Goal: Feedback & Contribution: Submit feedback/report problem

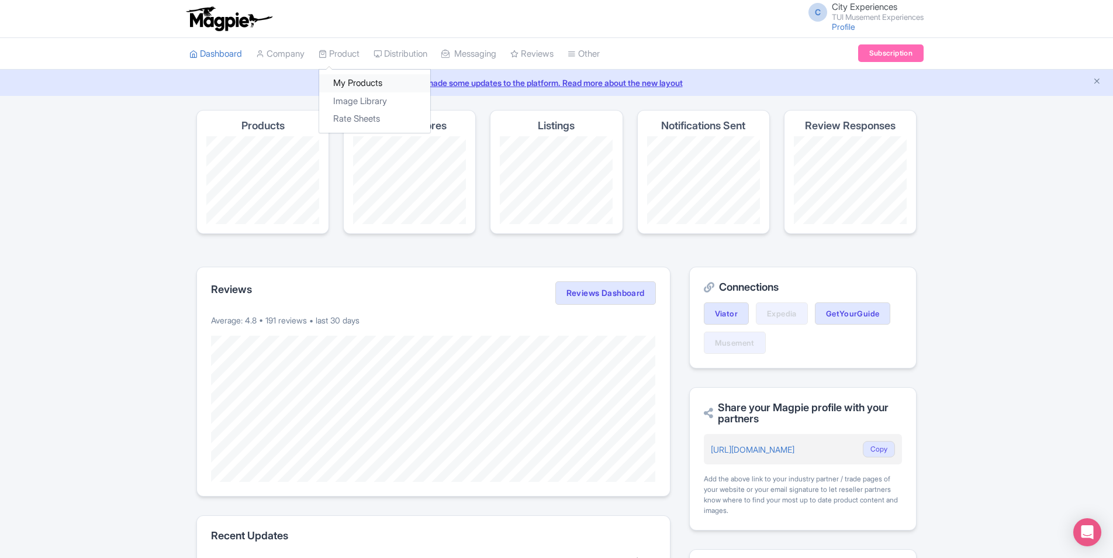
click at [349, 83] on link "My Products" at bounding box center [374, 83] width 111 height 18
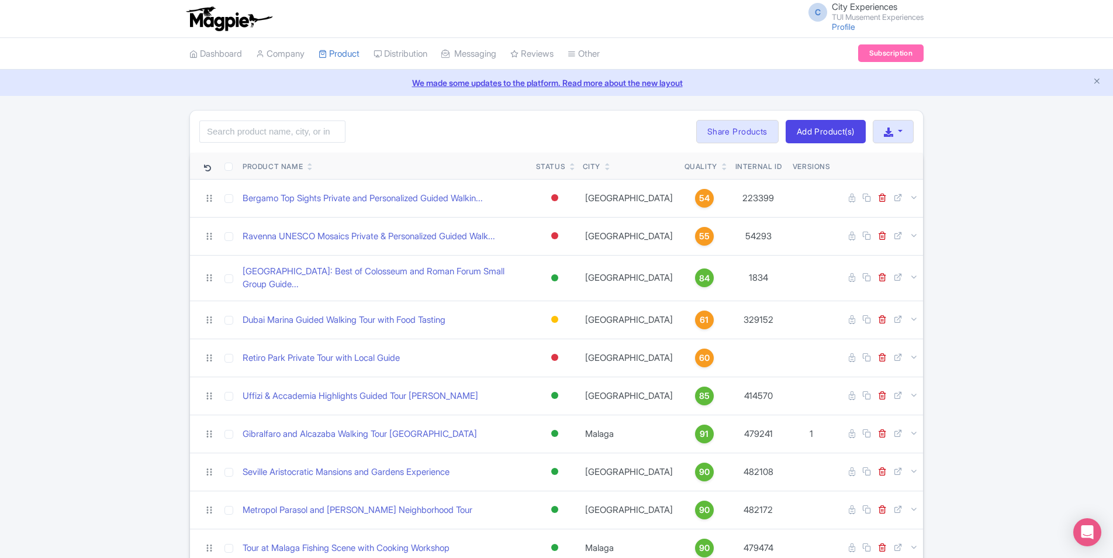
click at [722, 164] on link at bounding box center [724, 168] width 5 height 9
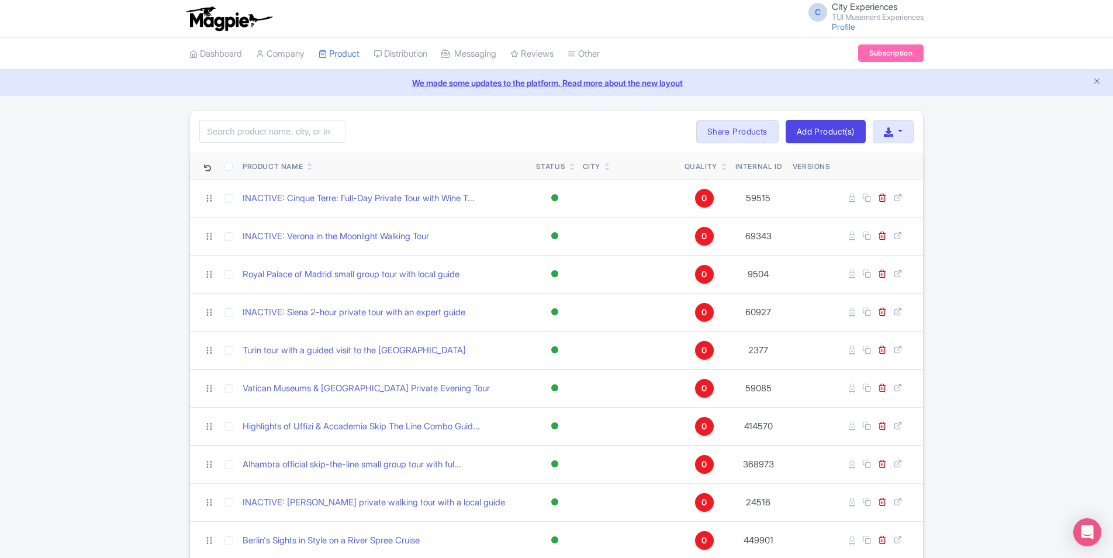
click at [722, 164] on link at bounding box center [724, 168] width 5 height 9
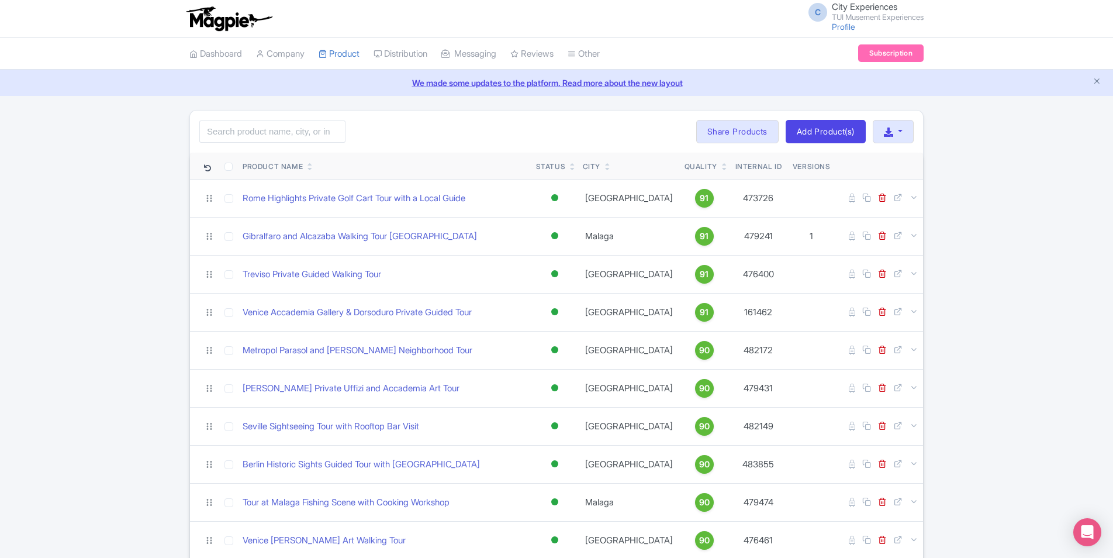
click at [431, 207] on td "Rome Highlights Private Golf Cart Tour with a Local Guide" at bounding box center [384, 198] width 293 height 38
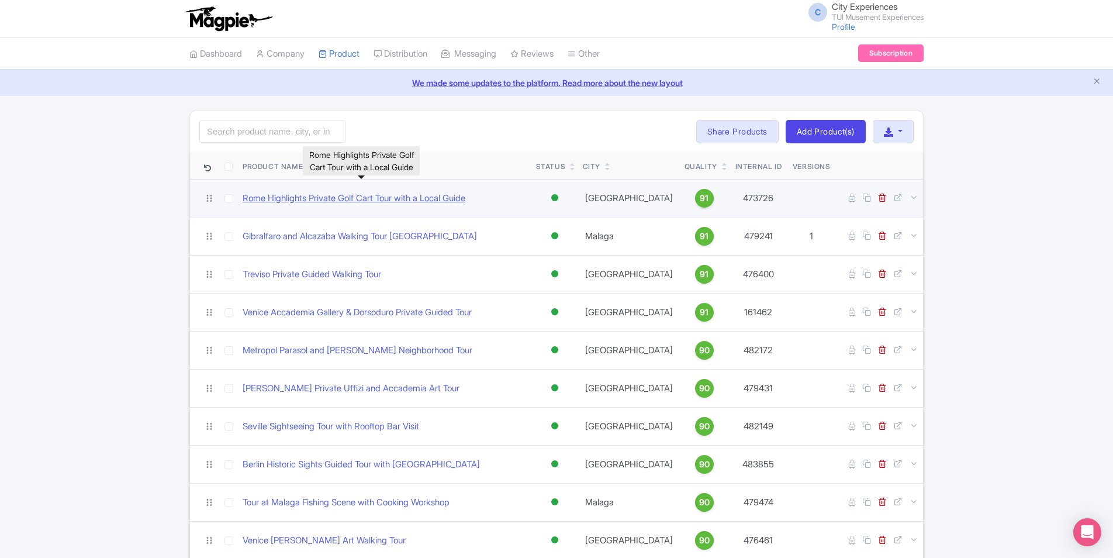
click at [430, 204] on link "Rome Highlights Private Golf Cart Tour with a Local Guide" at bounding box center [354, 198] width 223 height 13
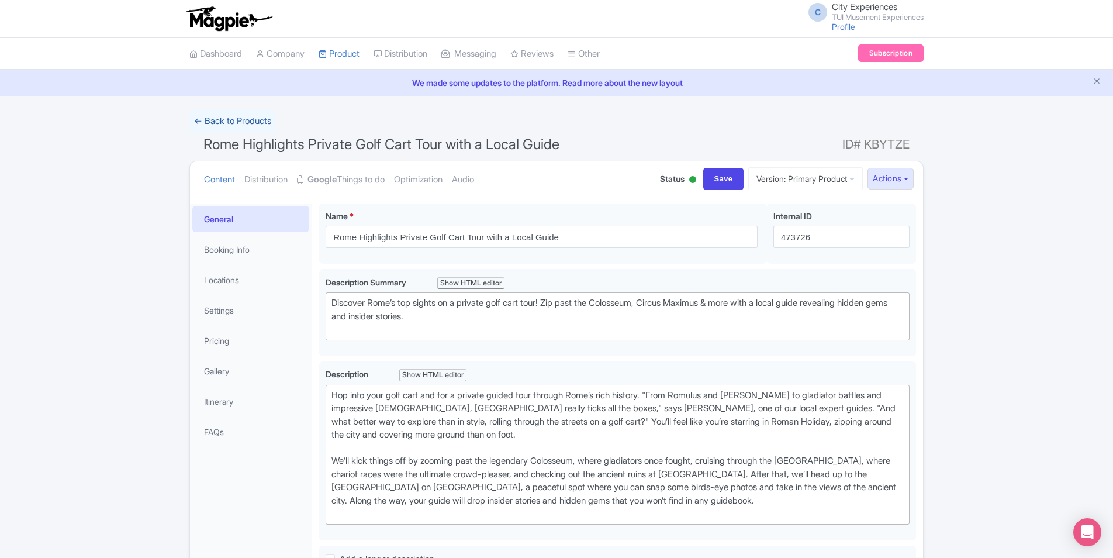
click at [243, 120] on link "← Back to Products" at bounding box center [232, 121] width 87 height 23
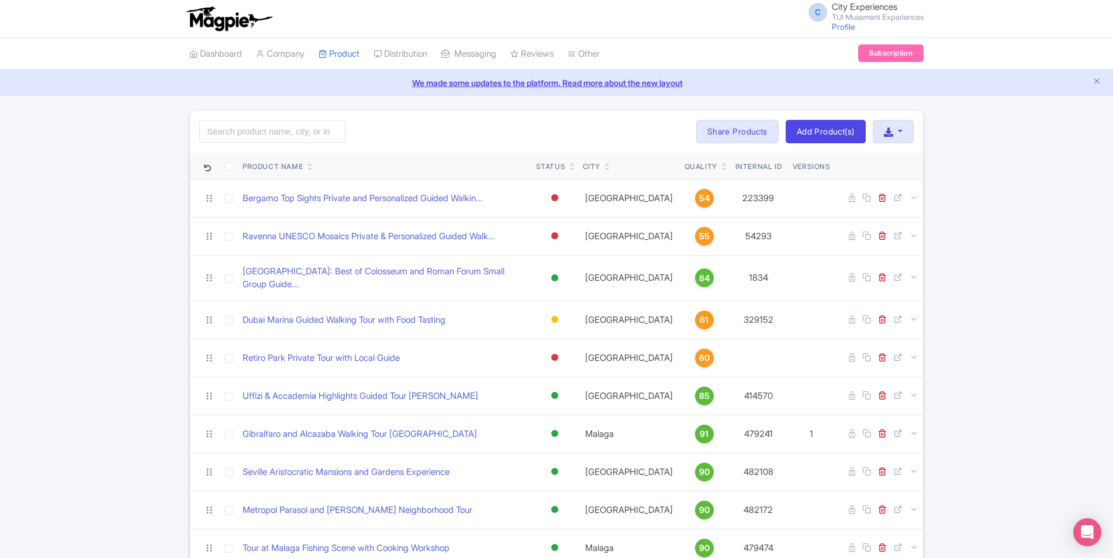
click at [722, 165] on icon at bounding box center [724, 168] width 5 height 7
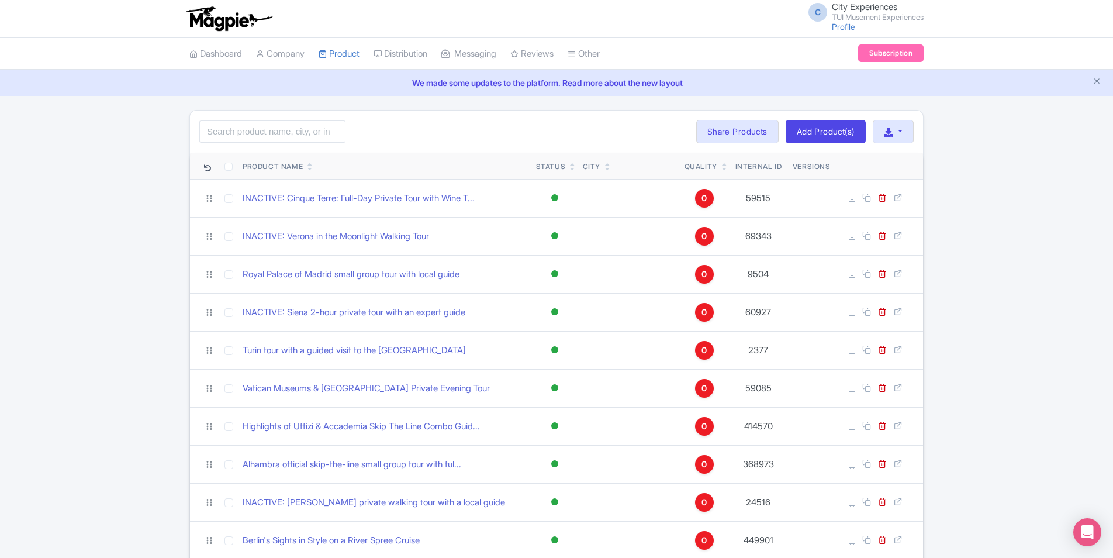
click at [693, 163] on div "Quality" at bounding box center [704, 166] width 40 height 11
click at [722, 163] on icon at bounding box center [724, 164] width 5 height 7
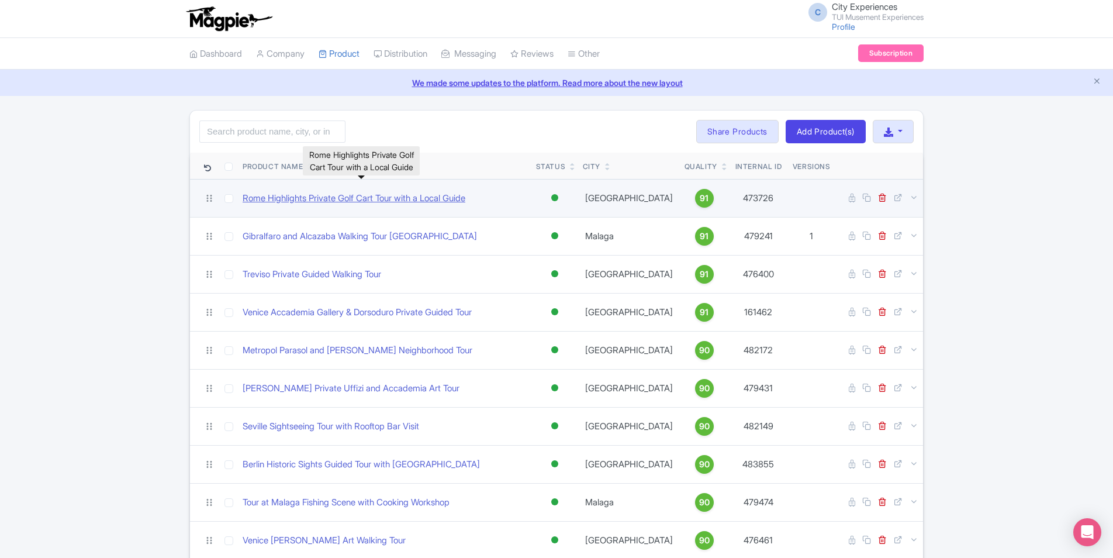
click at [441, 201] on link "Rome Highlights Private Golf Cart Tour with a Local Guide" at bounding box center [354, 198] width 223 height 13
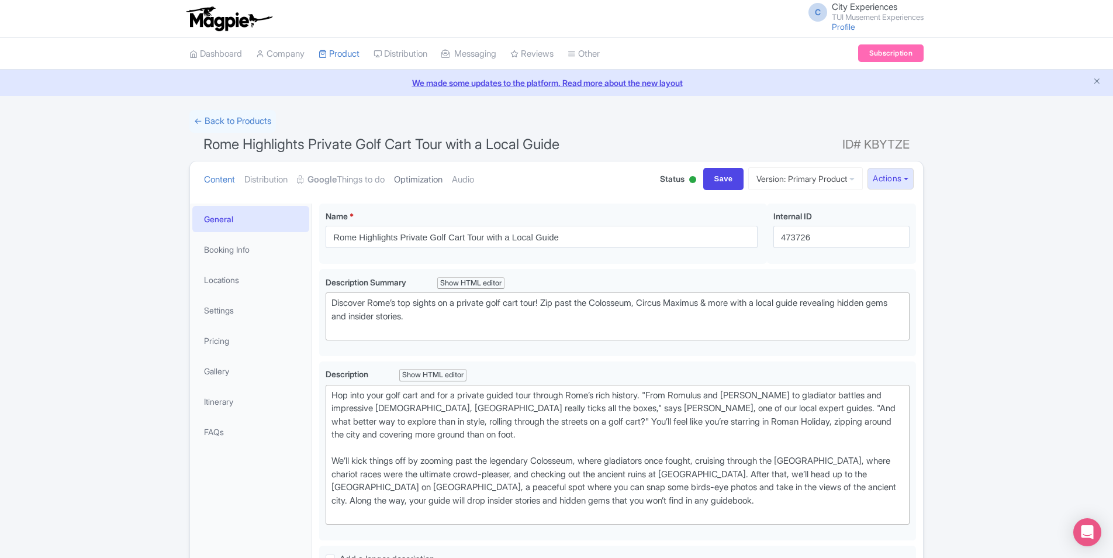
click at [420, 178] on link "Optimization" at bounding box center [418, 179] width 49 height 37
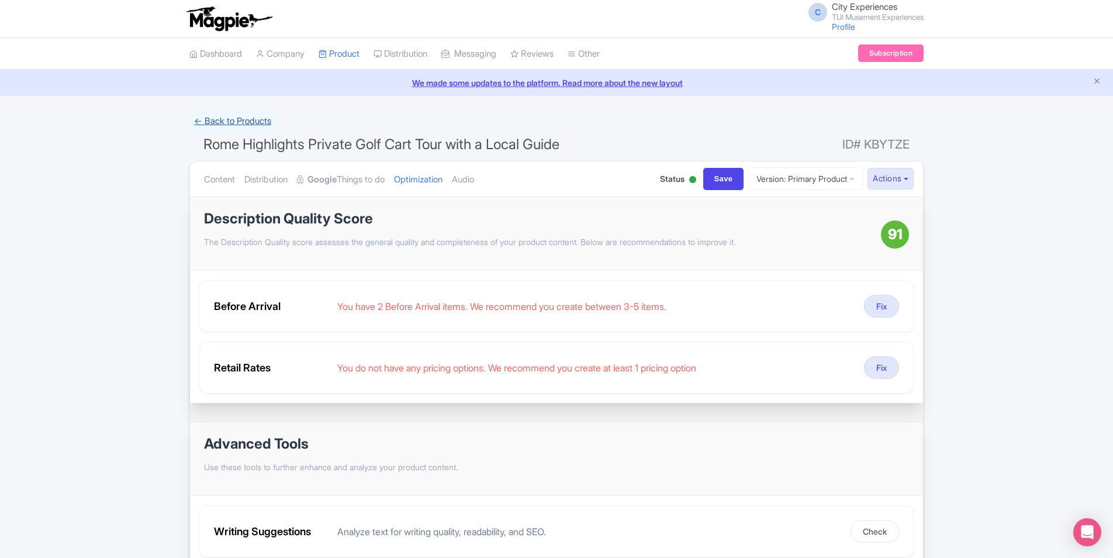
click at [219, 120] on link "← Back to Products" at bounding box center [232, 121] width 87 height 23
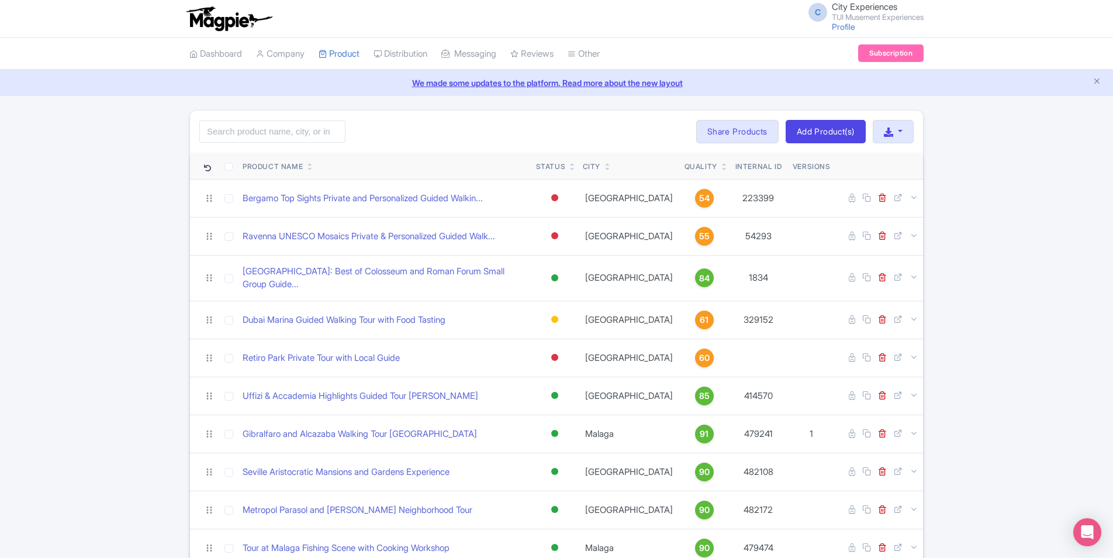
click at [722, 164] on link at bounding box center [724, 168] width 5 height 9
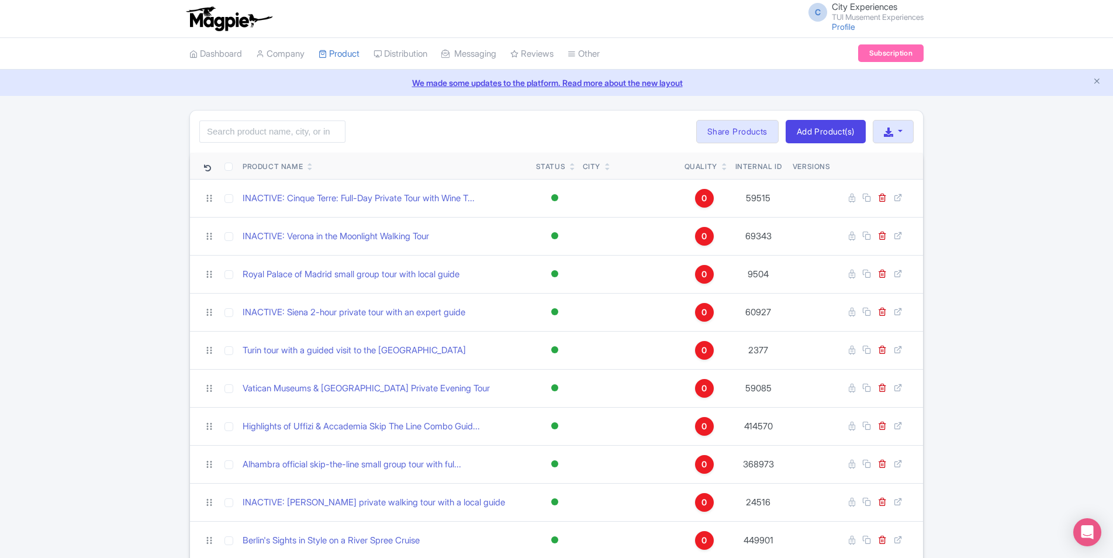
click at [722, 164] on link at bounding box center [724, 168] width 5 height 9
click at [684, 162] on div "Quality" at bounding box center [700, 166] width 33 height 11
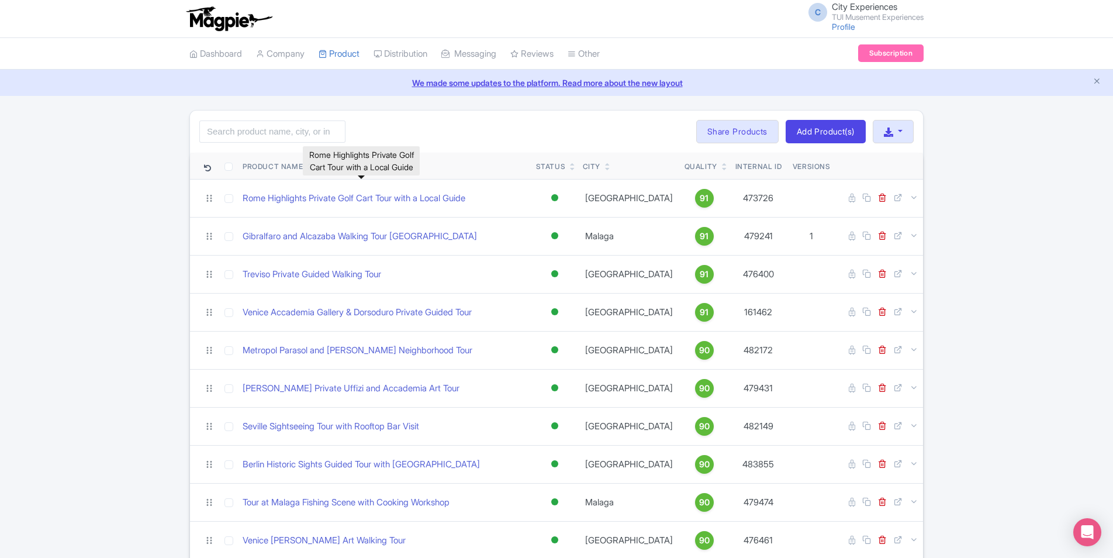
click at [366, 195] on link "Rome Highlights Private Golf Cart Tour with a Local Guide" at bounding box center [354, 198] width 223 height 13
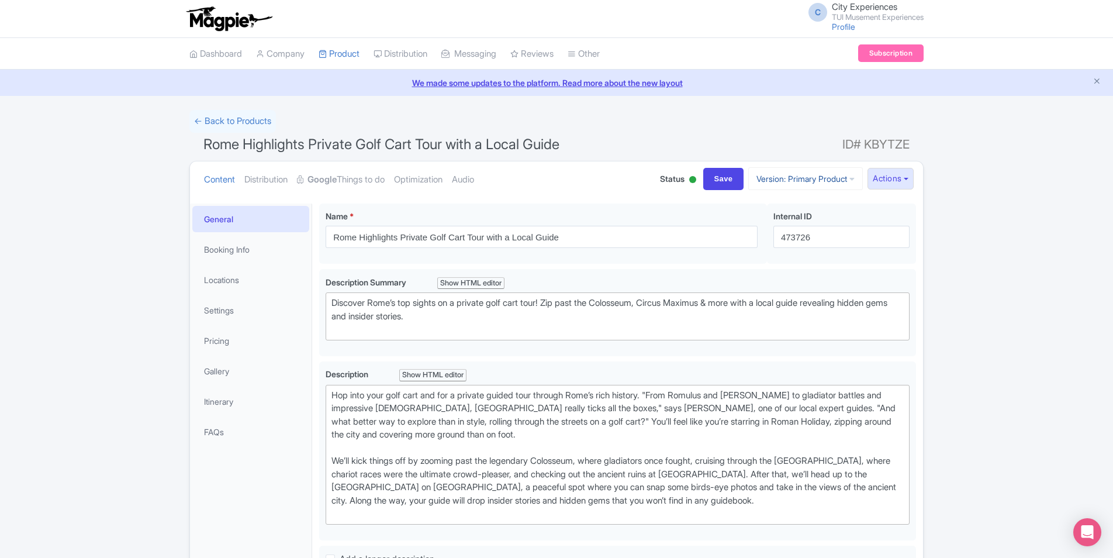
click at [849, 179] on icon at bounding box center [851, 179] width 5 height 8
click at [893, 182] on button "Actions" at bounding box center [890, 179] width 46 height 22
click at [867, 276] on link "Create new version" at bounding box center [862, 276] width 111 height 18
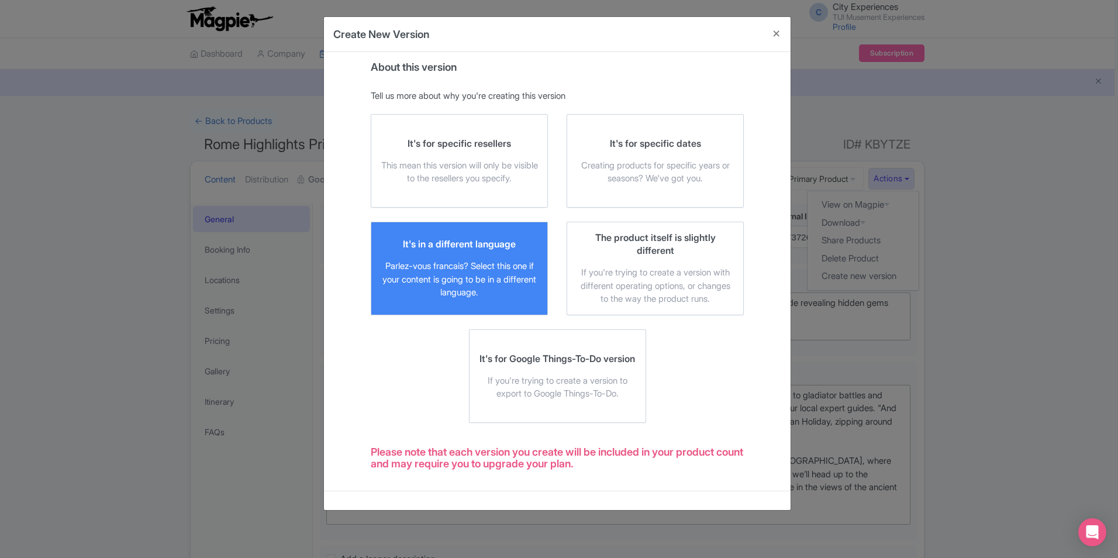
click at [449, 252] on div "It's in a different language Parlez-vous francais? Select this one if your cont…" at bounding box center [459, 268] width 157 height 62
click at [0, 0] on input "It's in a different language Parlez-vous francais? Select this one if your cont…" at bounding box center [0, 0] width 0 height 0
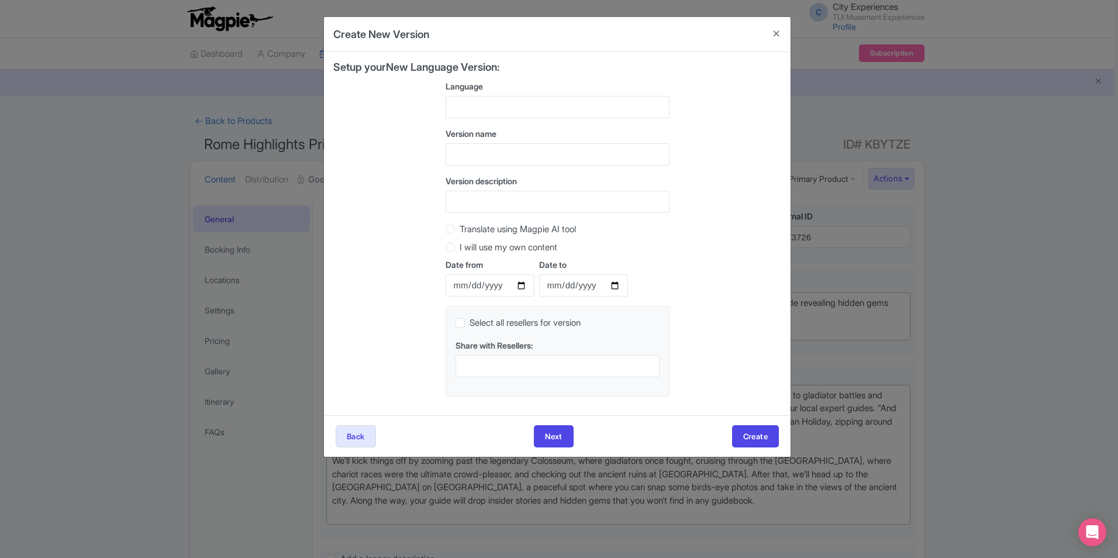
click at [516, 103] on div at bounding box center [557, 107] width 224 height 22
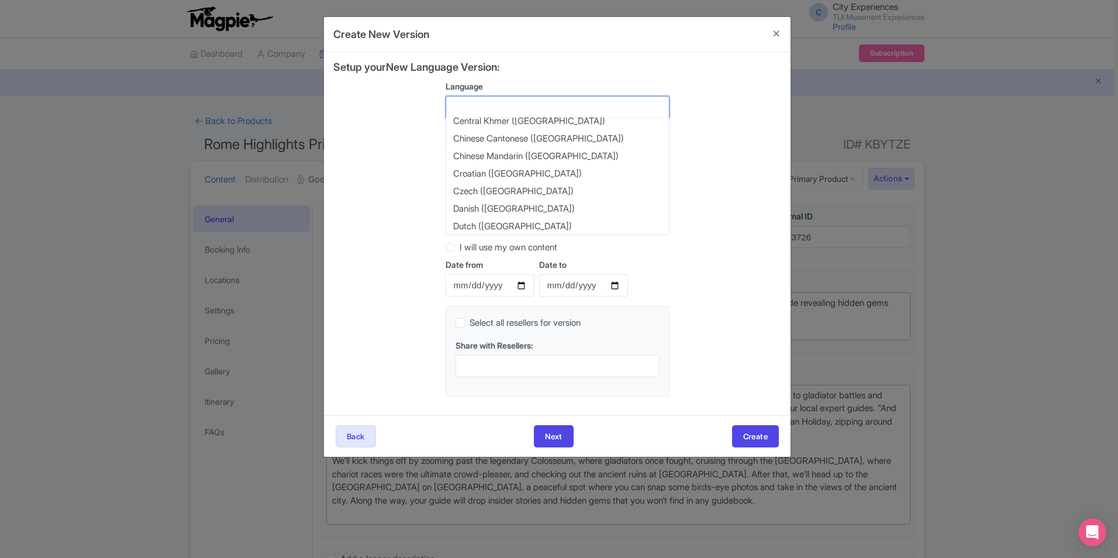
scroll to position [57, 0]
type input "sp"
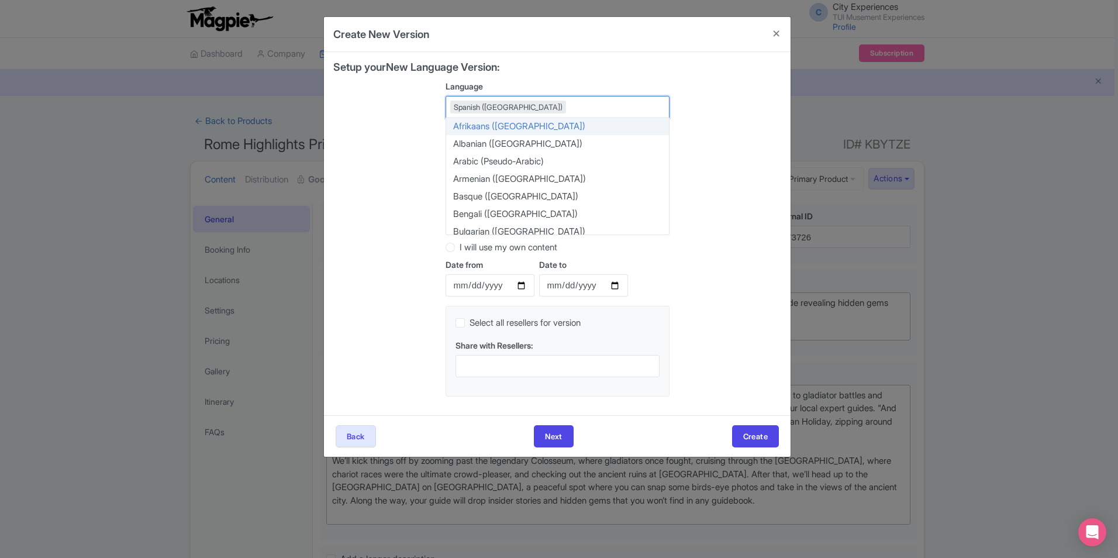
click at [687, 128] on div "Setup your New Language Version: Language Spanish (Spain) Spanish (Spain) Afrik…" at bounding box center [557, 233] width 448 height 344
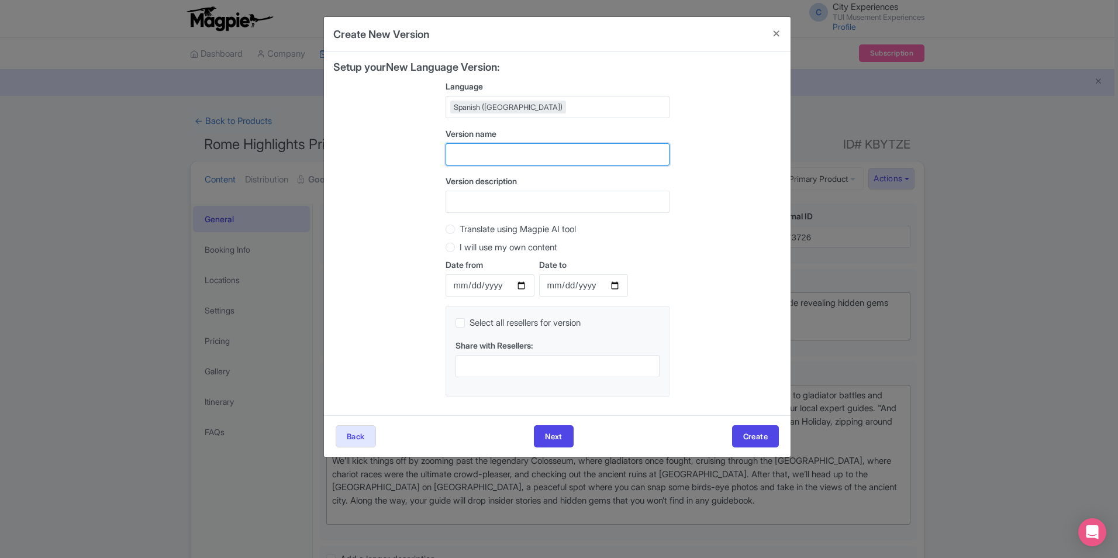
click at [522, 150] on input "text" at bounding box center [557, 154] width 224 height 22
type input "Spanish"
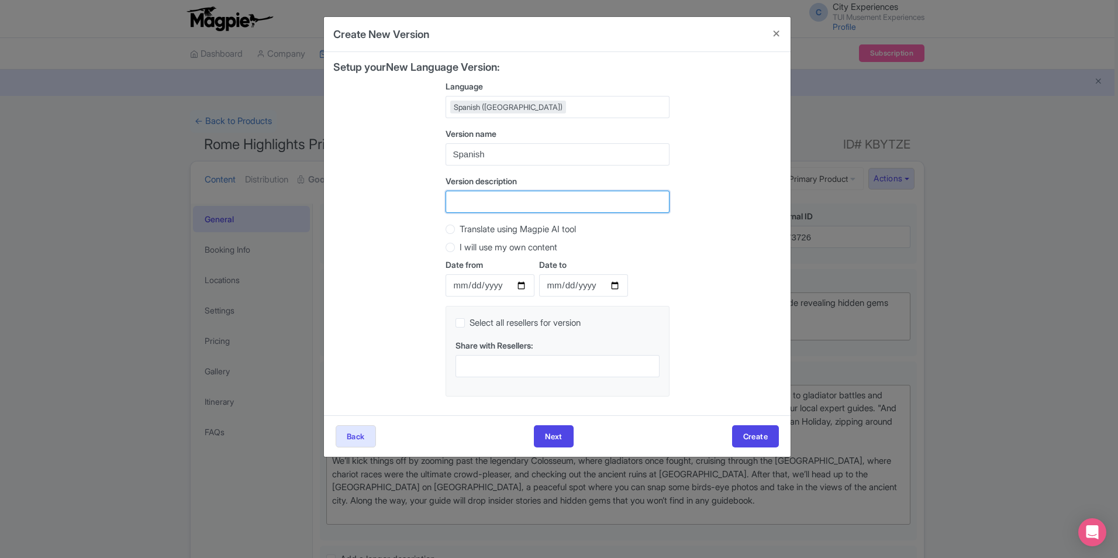
click at [459, 210] on input "Version description" at bounding box center [557, 202] width 224 height 22
type input "Rome/ Spanish"
click at [444, 229] on div "Setup your New Language Version: Language Spanish (Spain) Spanish (Spain) Afrik…" at bounding box center [557, 233] width 448 height 344
click at [459, 229] on label "Translate using Magpie AI tool" at bounding box center [517, 229] width 116 height 13
click at [459, 229] on input "Translate using Magpie AI tool" at bounding box center [465, 228] width 12 height 12
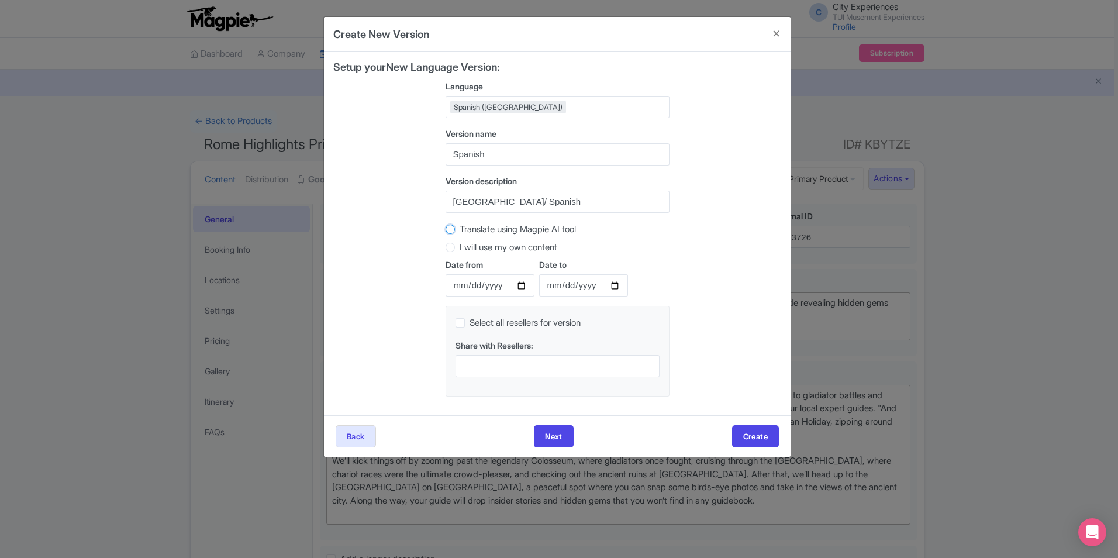
radio input "true"
click at [533, 361] on div at bounding box center [557, 366] width 204 height 22
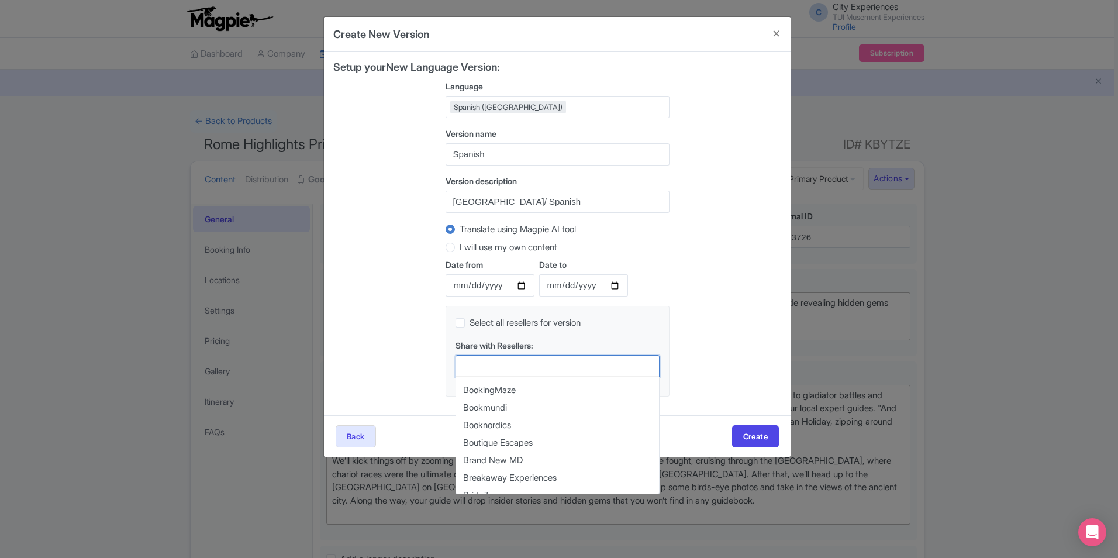
scroll to position [1637, 0]
click at [692, 354] on div "Setup your New Language Version: Language Spanish (Spain) Spanish (Spain) Afrik…" at bounding box center [557, 233] width 448 height 344
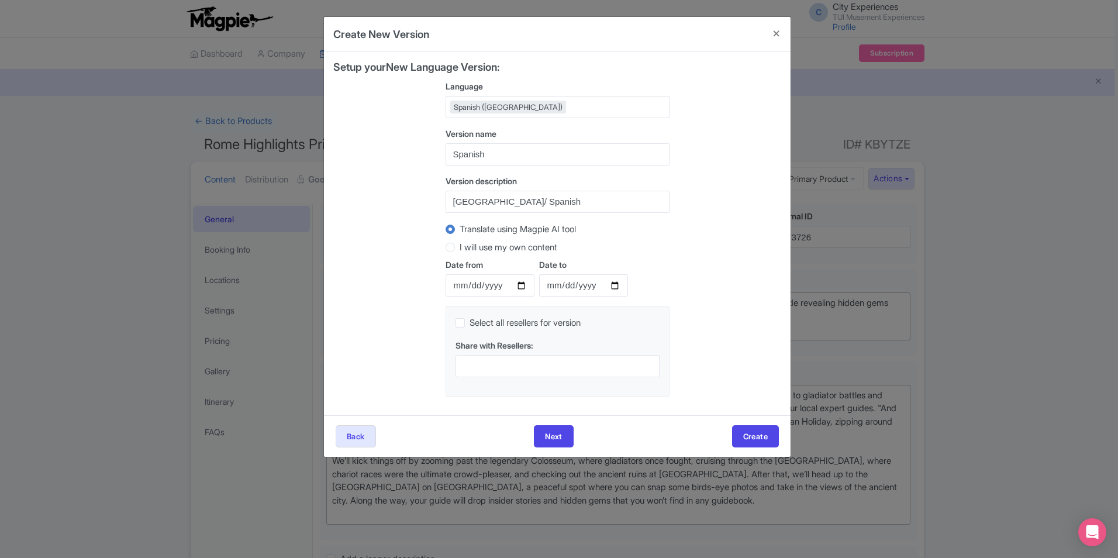
click at [585, 361] on div at bounding box center [557, 366] width 204 height 22
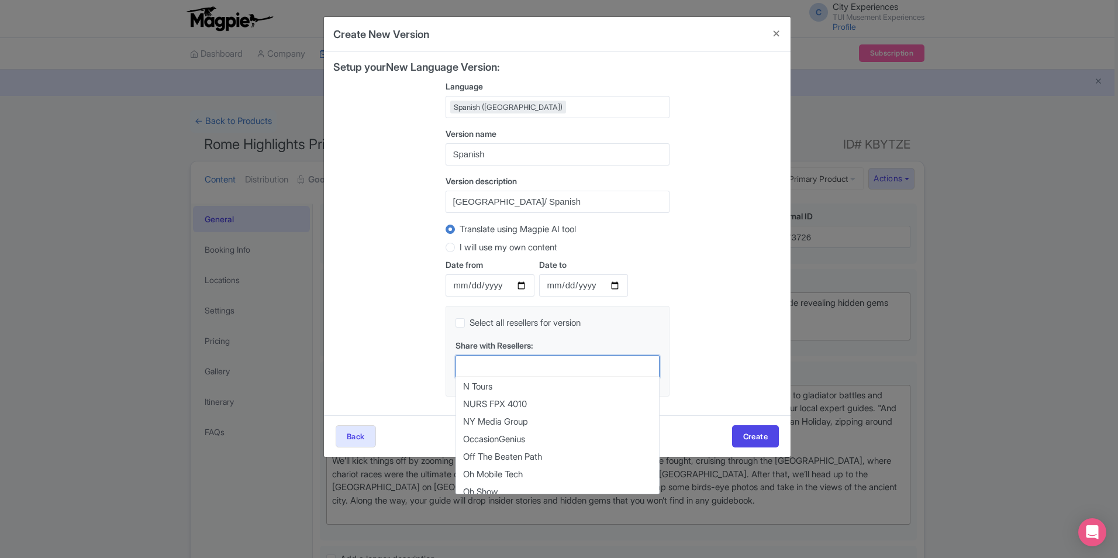
scroll to position [6317, 0]
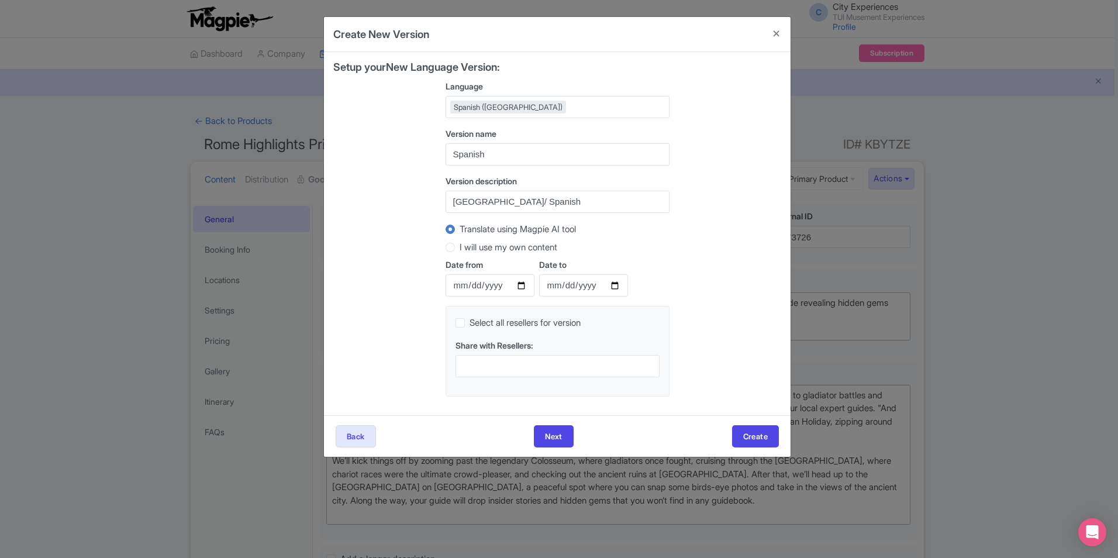
click at [724, 333] on div "Setup your New Language Version: Language Spanish (Spain) Spanish (Spain) Afrik…" at bounding box center [557, 233] width 448 height 344
click at [760, 429] on button "Create" at bounding box center [755, 436] width 47 height 22
click at [539, 441] on button "Next" at bounding box center [547, 436] width 40 height 22
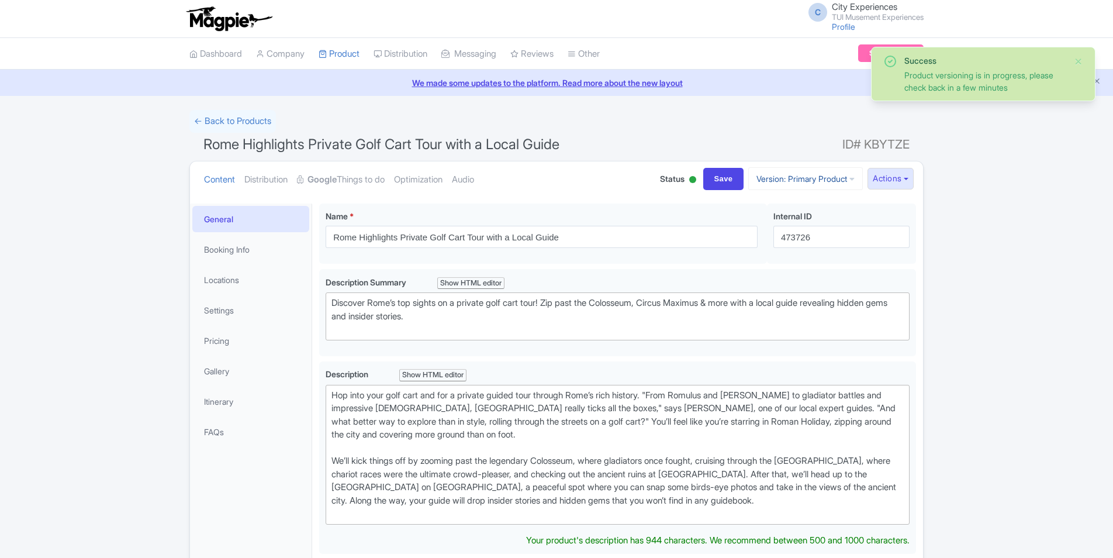
drag, startPoint x: 0, startPoint y: 0, endPoint x: 847, endPoint y: 185, distance: 866.9
click at [847, 185] on link "Version: Primary Product" at bounding box center [805, 178] width 115 height 23
click at [790, 240] on link "Spanish" at bounding box center [815, 242] width 111 height 18
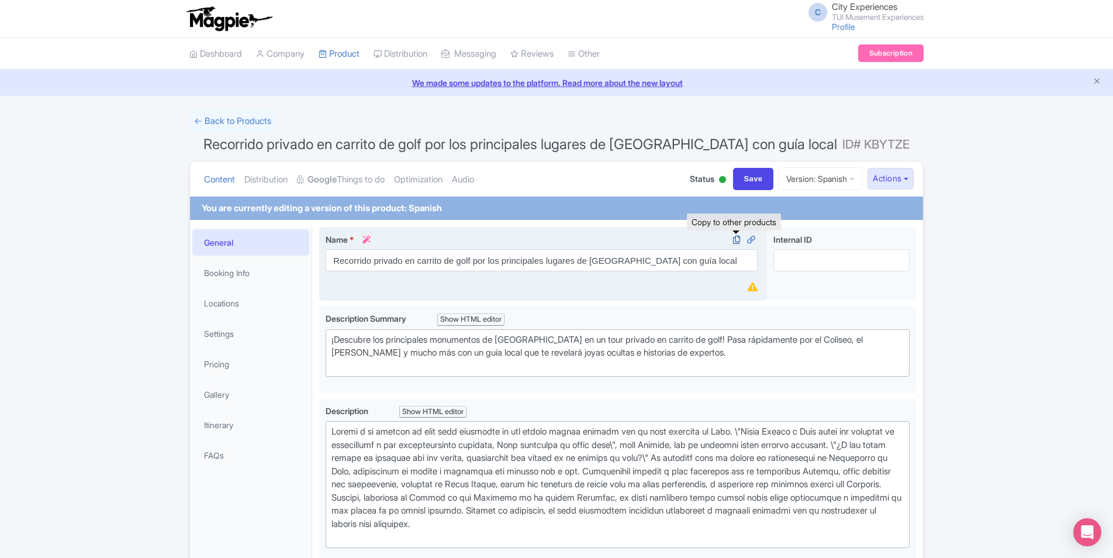
click at [738, 236] on icon at bounding box center [736, 239] width 16 height 11
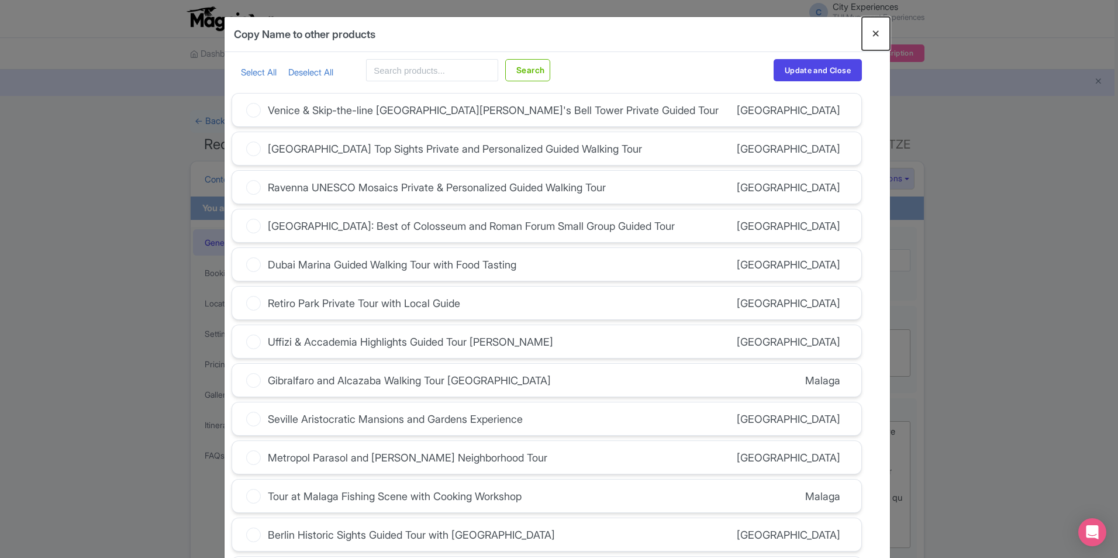
click at [873, 34] on button "Close" at bounding box center [876, 33] width 28 height 33
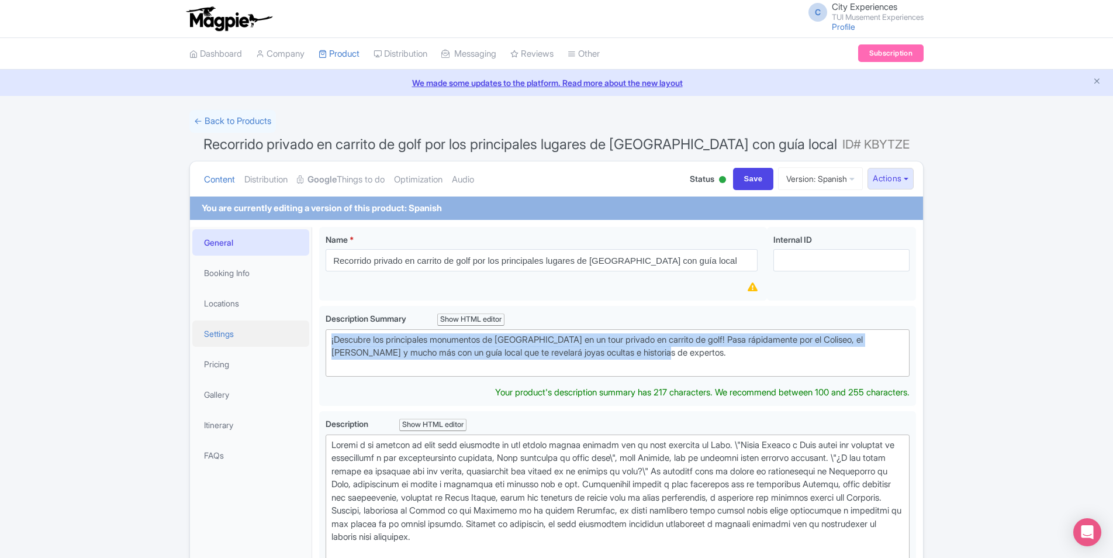
drag, startPoint x: 690, startPoint y: 355, endPoint x: 304, endPoint y: 342, distance: 386.6
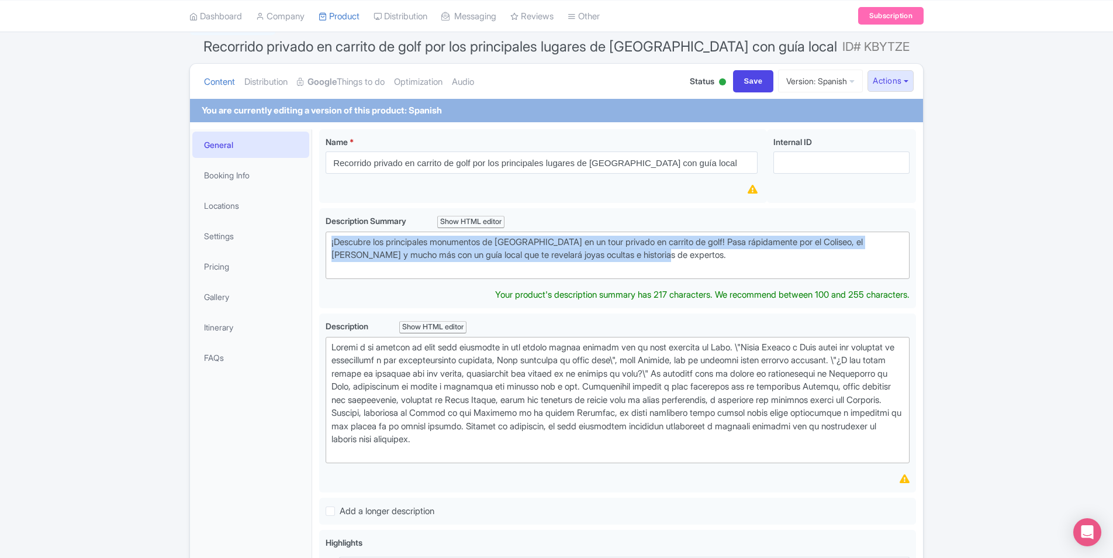
scroll to position [58, 0]
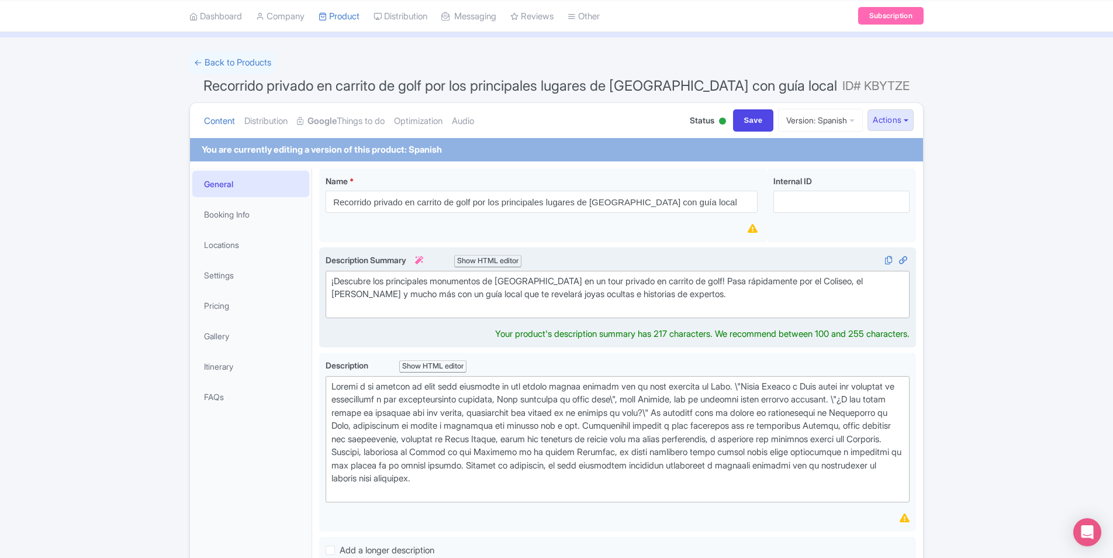
click at [700, 308] on div "¡Descubre los principales monumentos de Roma en un tour privado en carrito de g…" at bounding box center [617, 295] width 572 height 40
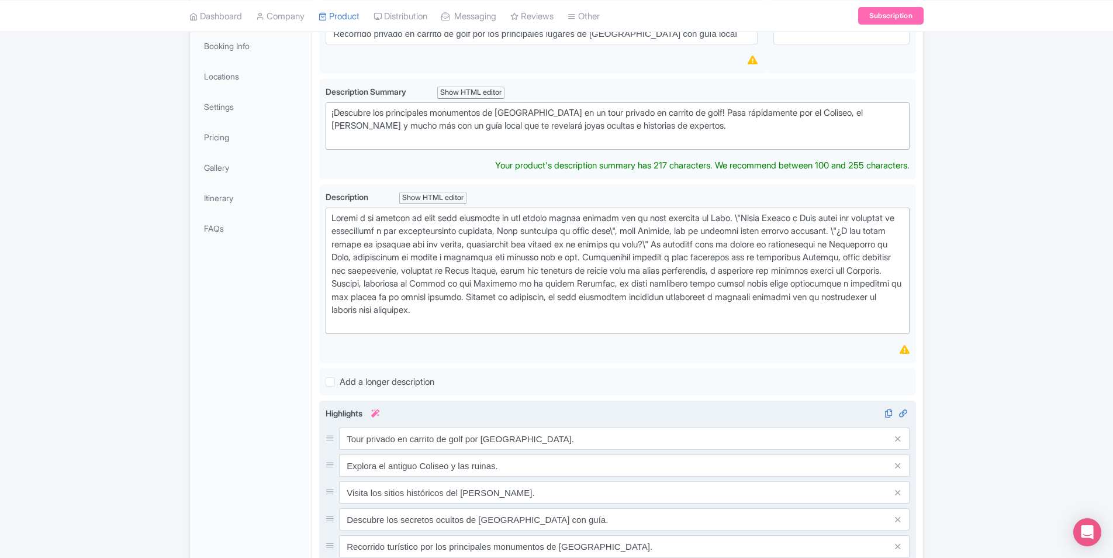
scroll to position [0, 0]
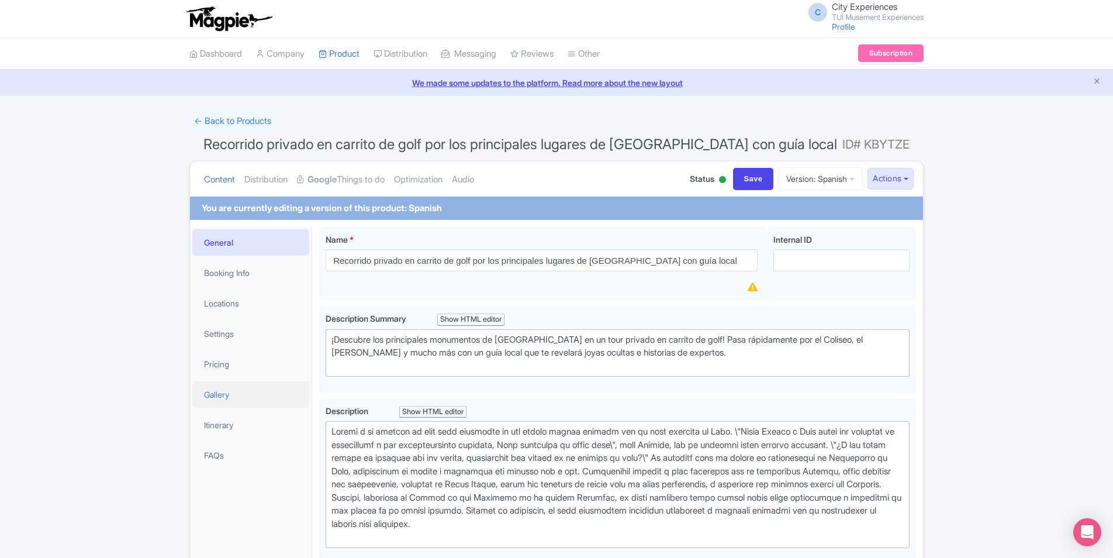
click at [229, 397] on link "Gallery" at bounding box center [250, 394] width 117 height 26
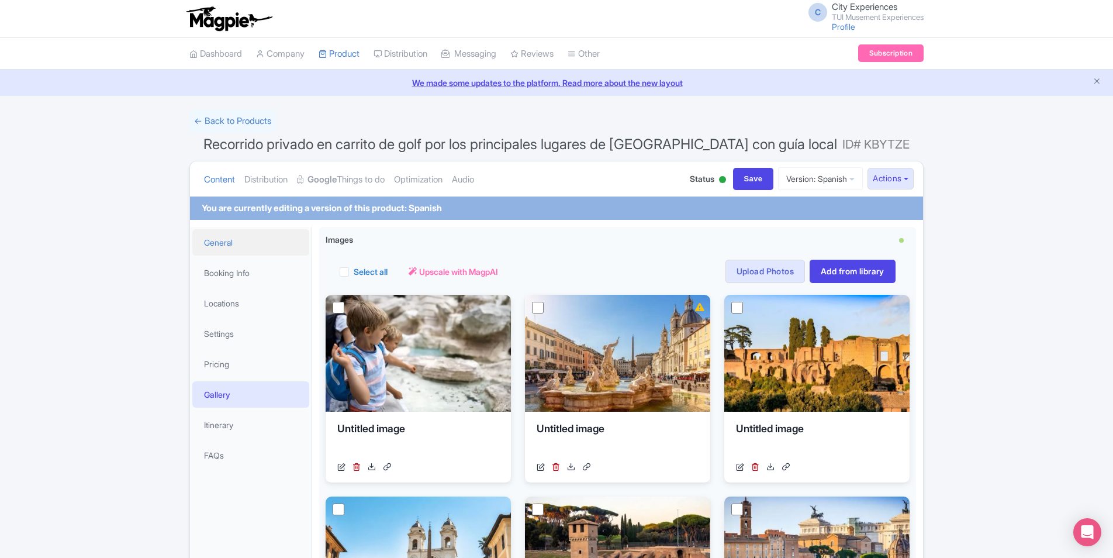
click at [233, 244] on link "General" at bounding box center [250, 242] width 117 height 26
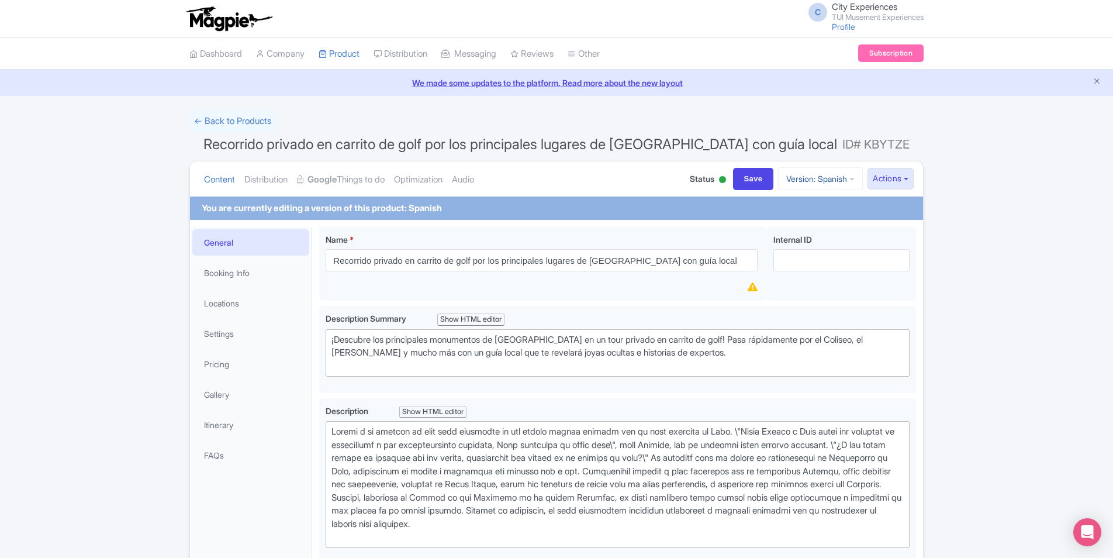
click at [849, 177] on icon at bounding box center [851, 179] width 5 height 8
click at [818, 220] on link "Primary Product" at bounding box center [814, 224] width 111 height 18
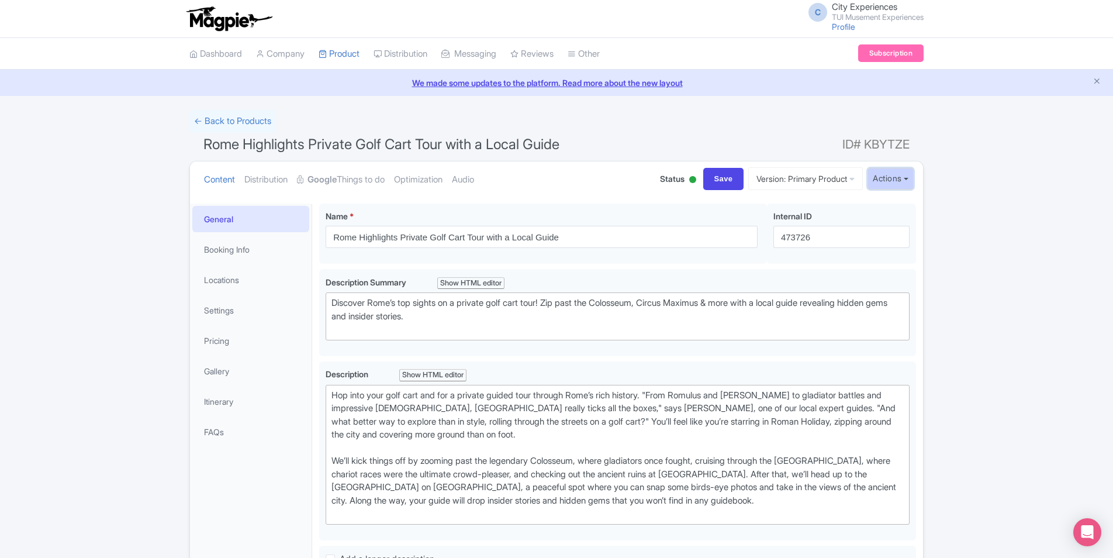
click at [876, 180] on button "Actions" at bounding box center [890, 179] width 46 height 22
click at [884, 278] on link "Create new version" at bounding box center [862, 276] width 111 height 18
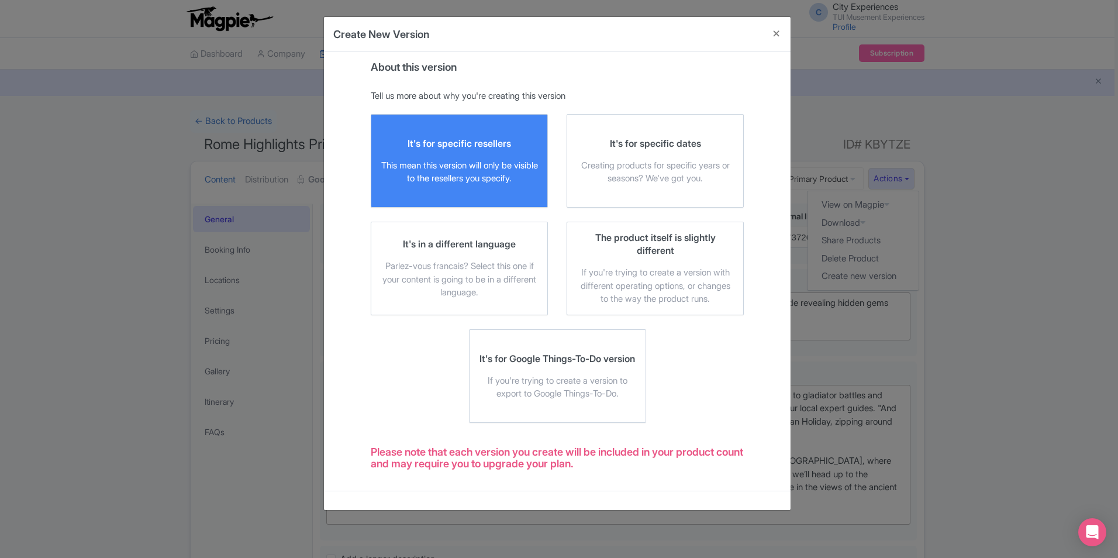
click at [441, 184] on div "This mean this version will only be visible to the resellers you specify." at bounding box center [459, 172] width 157 height 26
click at [0, 0] on input "It's for specific resellers This mean this version will only be visible to the …" at bounding box center [0, 0] width 0 height 0
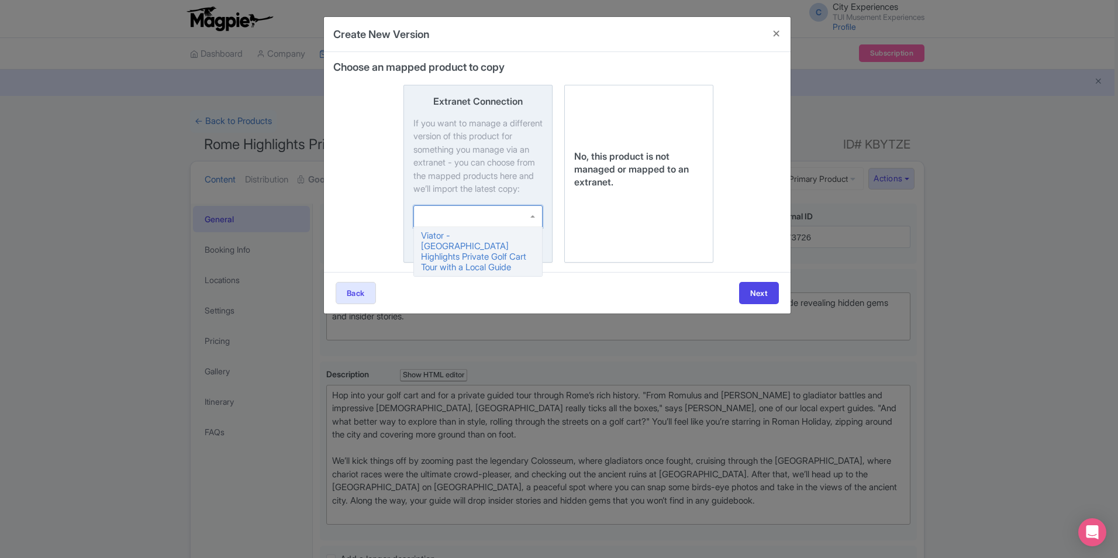
click at [475, 226] on div at bounding box center [477, 216] width 129 height 22
click at [0, 0] on input "Extranet Connection If you want to manage a different version of this product f…" at bounding box center [0, 0] width 0 height 0
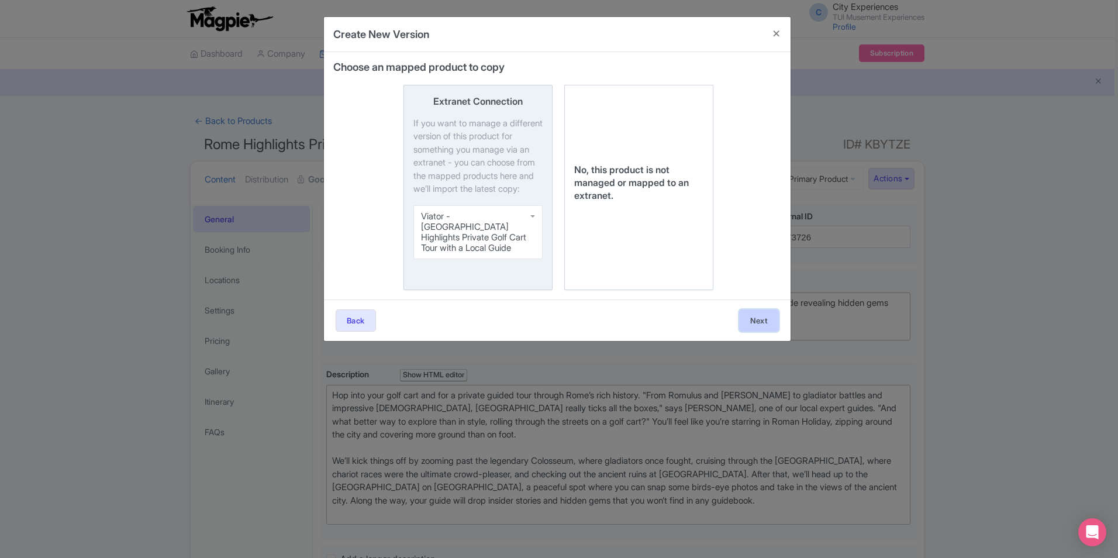
click at [761, 324] on button "Next" at bounding box center [759, 320] width 40 height 22
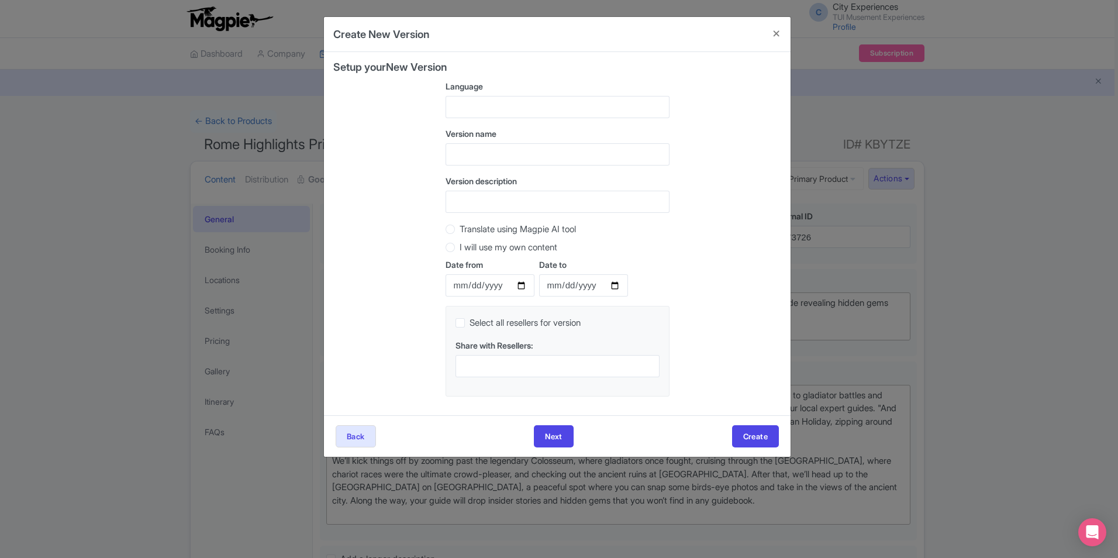
click at [524, 105] on div at bounding box center [557, 107] width 224 height 22
type input "English"
click at [707, 147] on div "Setup your New Version Language English English Afrikaans (South Africa) Albani…" at bounding box center [557, 233] width 448 height 344
click at [592, 153] on input "text" at bounding box center [557, 154] width 224 height 22
type input "Viator"
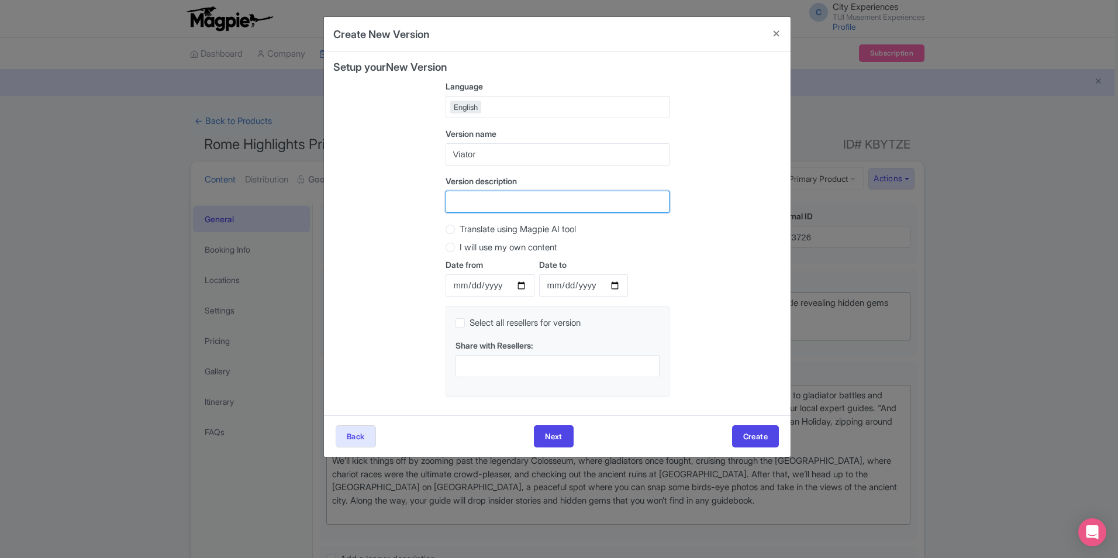
click at [581, 200] on input "Version description" at bounding box center [557, 202] width 224 height 22
click at [723, 285] on div "Setup your New Version Language English English Afrikaans (South Africa) Albani…" at bounding box center [557, 233] width 448 height 344
click at [749, 428] on button "Create" at bounding box center [755, 436] width 47 height 22
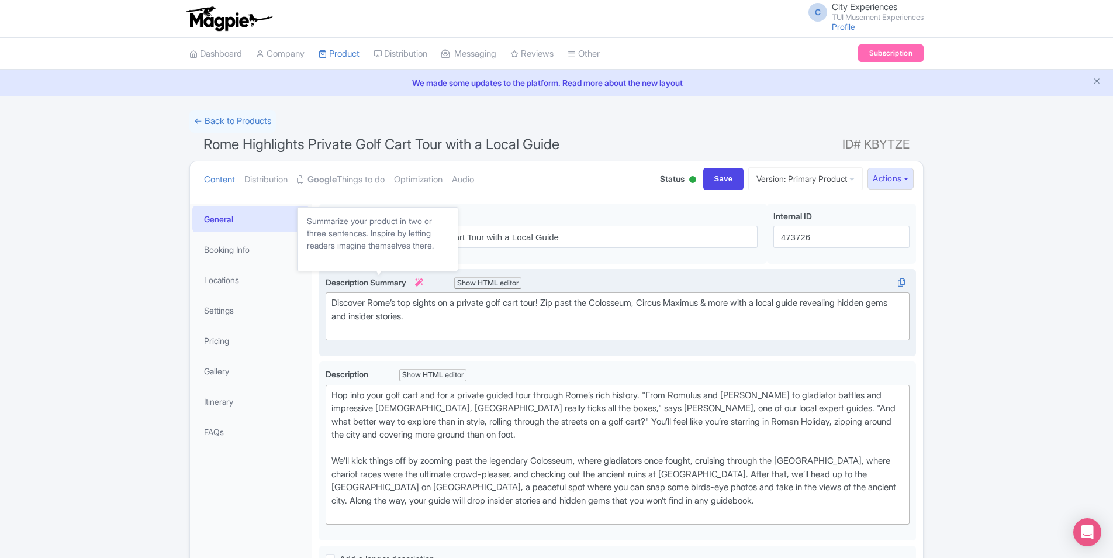
click at [423, 281] on icon at bounding box center [419, 282] width 8 height 8
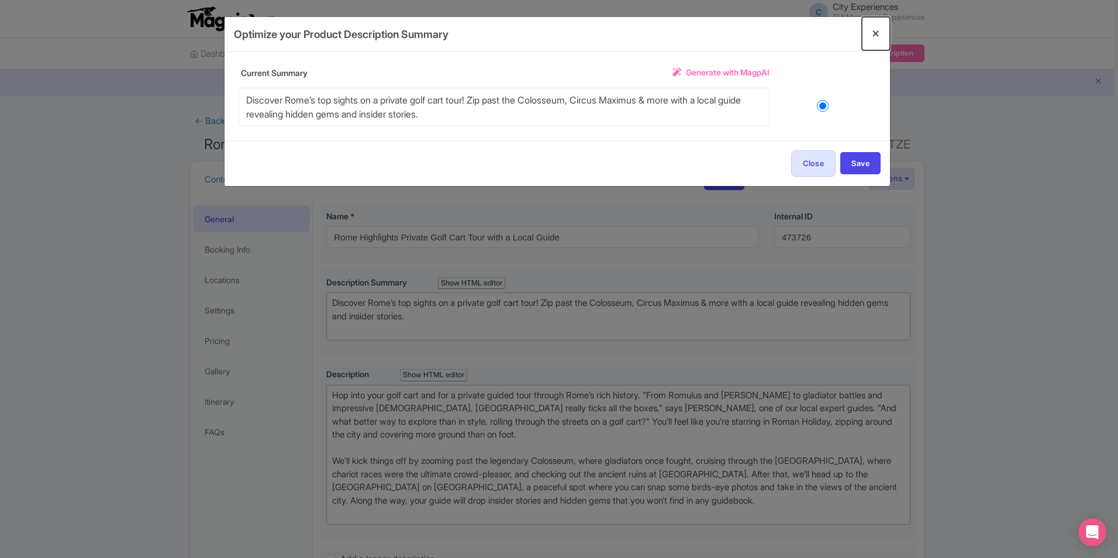
click at [878, 33] on button "Close" at bounding box center [876, 33] width 28 height 33
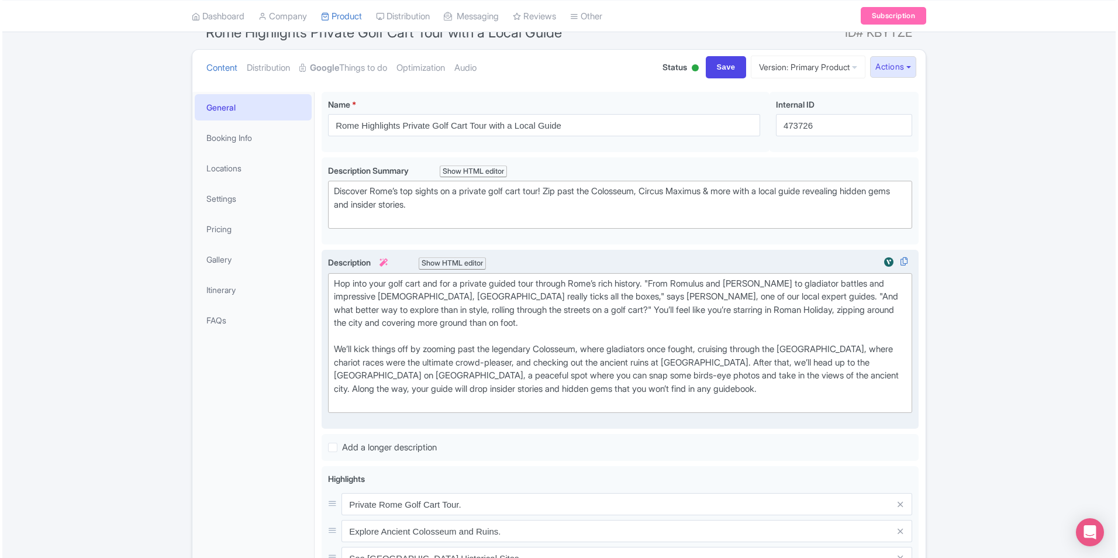
scroll to position [117, 0]
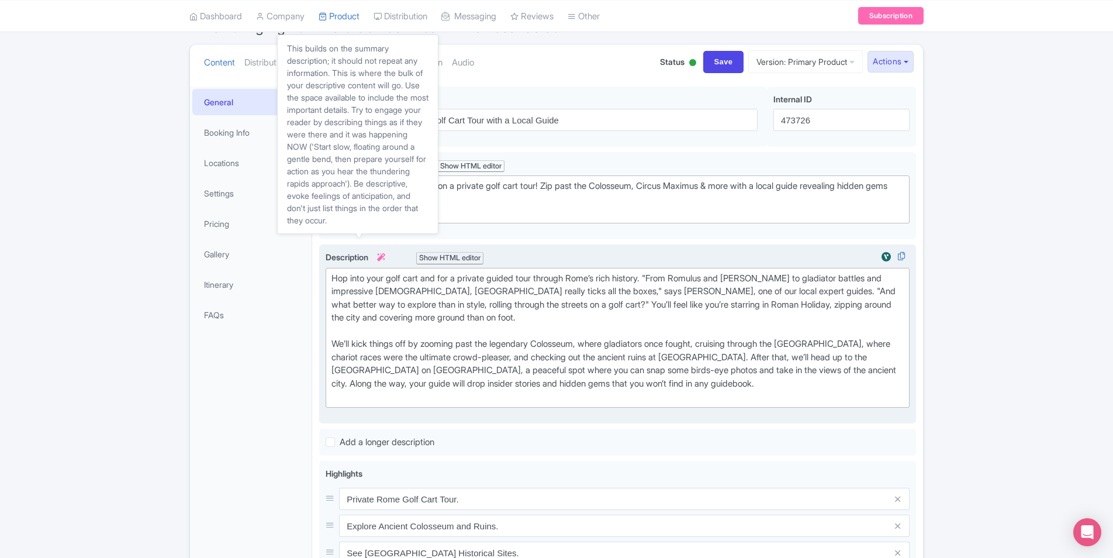
click at [383, 259] on icon at bounding box center [381, 257] width 8 height 8
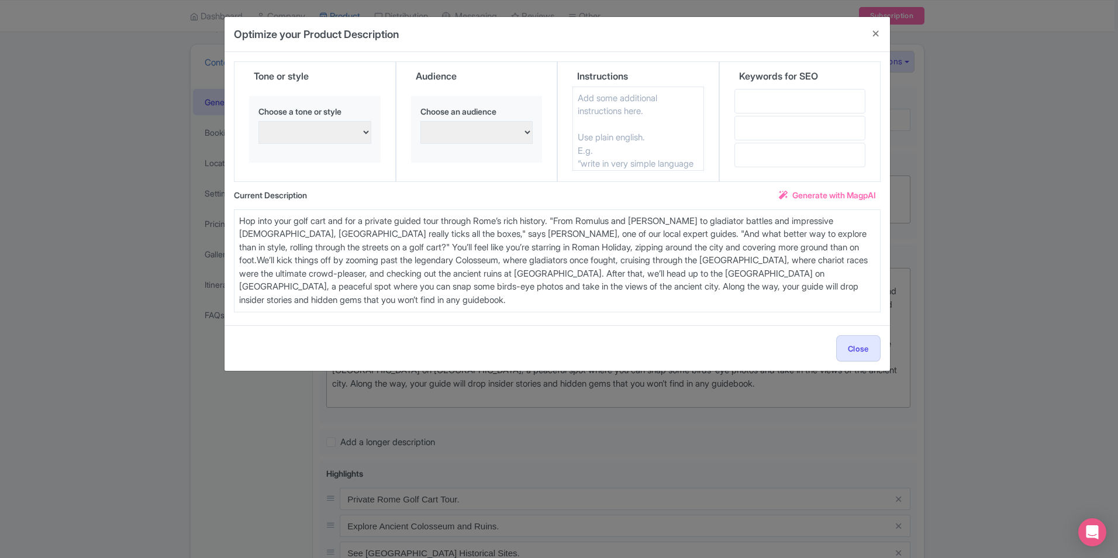
drag, startPoint x: 671, startPoint y: 106, endPoint x: 651, endPoint y: 103, distance: 20.1
click at [670, 106] on textarea at bounding box center [638, 129] width 132 height 84
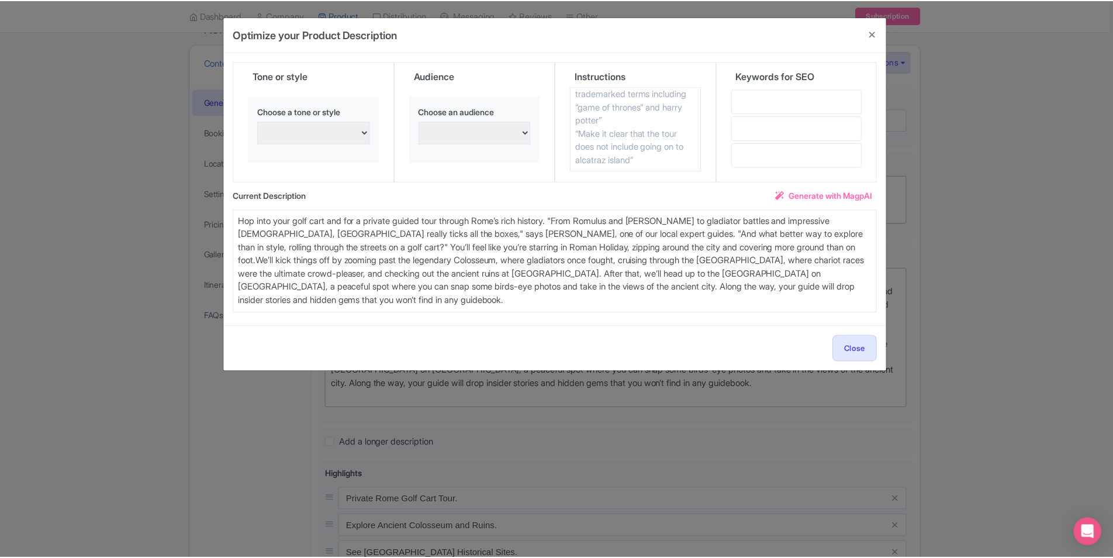
scroll to position [123, 0]
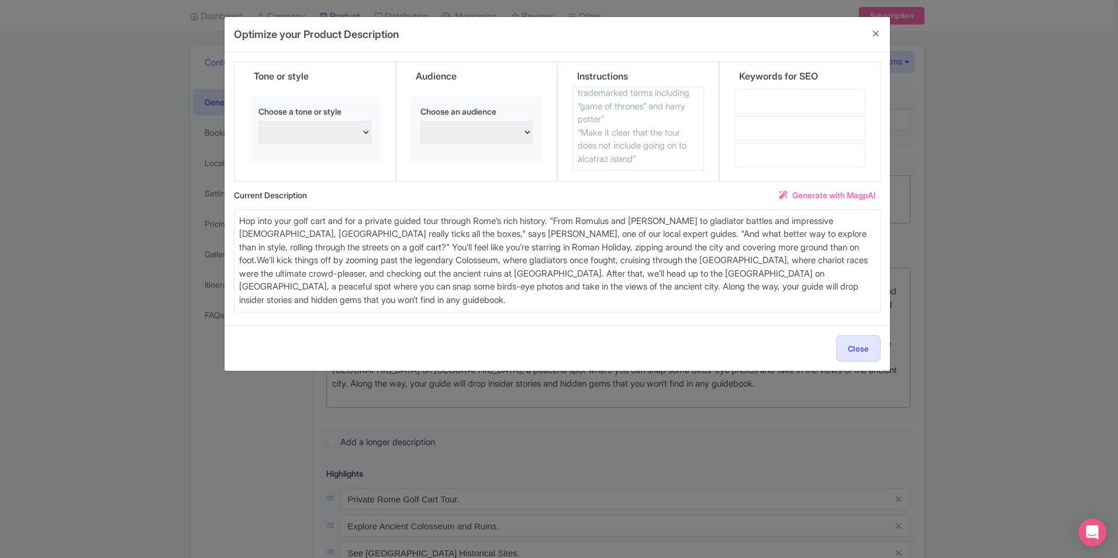
click at [358, 135] on select "persuasive, informative, and engaging Excited and enthusiastic Confident and as…" at bounding box center [314, 132] width 113 height 23
click at [489, 123] on select "Families with young children Confident and assertive Adventure seekers and thri…" at bounding box center [476, 132] width 113 height 23
click at [665, 109] on textarea at bounding box center [638, 129] width 132 height 84
click at [776, 100] on input "text" at bounding box center [800, 101] width 132 height 25
click at [838, 65] on div "Keywords for SEO" at bounding box center [800, 74] width 132 height 25
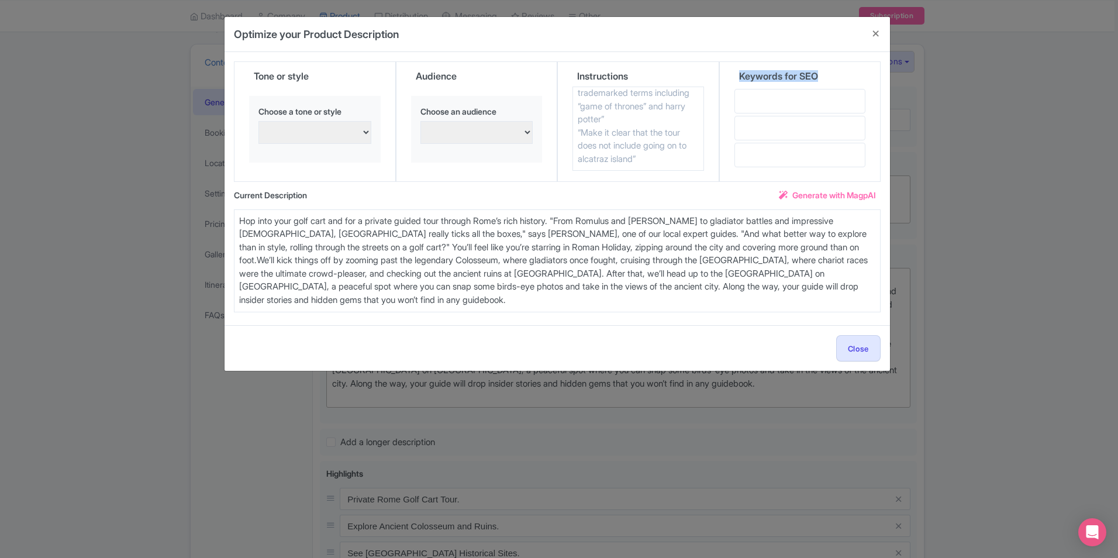
drag, startPoint x: 825, startPoint y: 77, endPoint x: 735, endPoint y: 72, distance: 89.6
click at [735, 72] on div "Keywords for SEO" at bounding box center [800, 74] width 132 height 25
drag, startPoint x: 735, startPoint y: 72, endPoint x: 784, endPoint y: 103, distance: 57.7
click at [784, 103] on input "text" at bounding box center [800, 101] width 132 height 25
click at [752, 118] on input "text" at bounding box center [800, 128] width 132 height 25
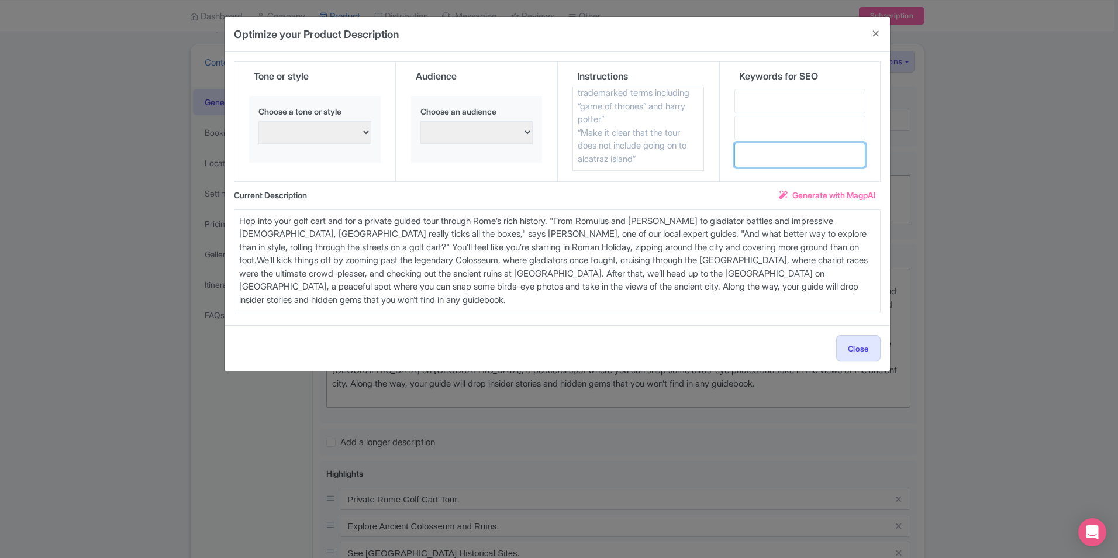
drag, startPoint x: 749, startPoint y: 147, endPoint x: 746, endPoint y: 139, distance: 8.7
click at [748, 148] on input "text" at bounding box center [800, 155] width 132 height 25
click at [749, 99] on input "text" at bounding box center [800, 101] width 132 height 25
click at [750, 127] on input "text" at bounding box center [800, 128] width 132 height 25
drag, startPoint x: 749, startPoint y: 155, endPoint x: 749, endPoint y: 146, distance: 9.4
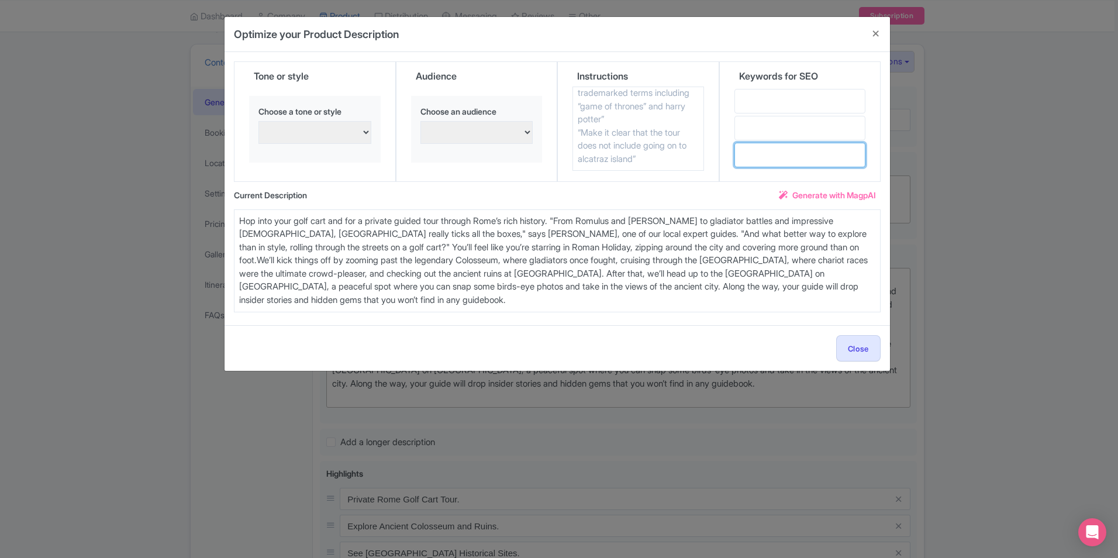
click at [749, 155] on input "text" at bounding box center [800, 155] width 132 height 25
click at [874, 121] on div "Keywords for SEO" at bounding box center [800, 121] width 162 height 120
click at [766, 150] on input "text" at bounding box center [800, 155] width 132 height 25
click at [754, 122] on input "text" at bounding box center [800, 128] width 132 height 25
click at [747, 92] on input "text" at bounding box center [800, 101] width 132 height 25
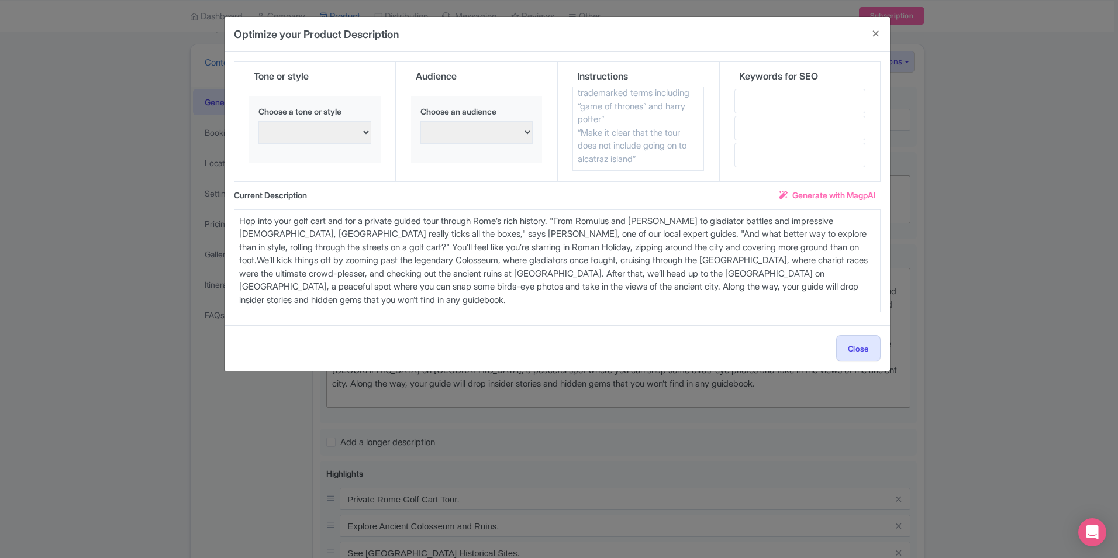
drag, startPoint x: 658, startPoint y: 158, endPoint x: 635, endPoint y: 151, distance: 23.9
click at [635, 151] on textarea at bounding box center [638, 129] width 132 height 84
click at [881, 31] on button "Close" at bounding box center [876, 33] width 28 height 33
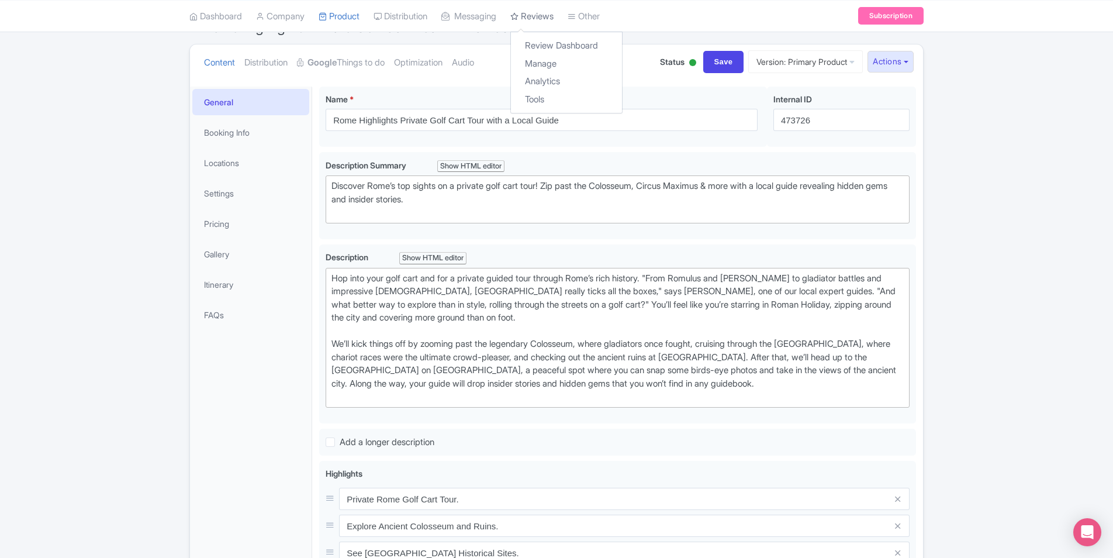
click at [554, 11] on link "Reviews" at bounding box center [531, 16] width 43 height 32
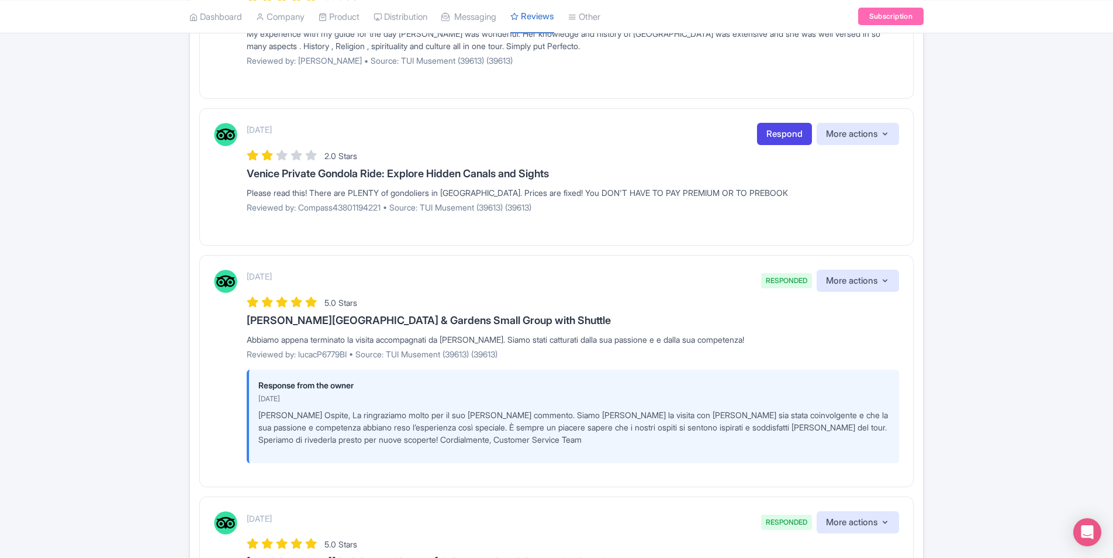
scroll to position [292, 0]
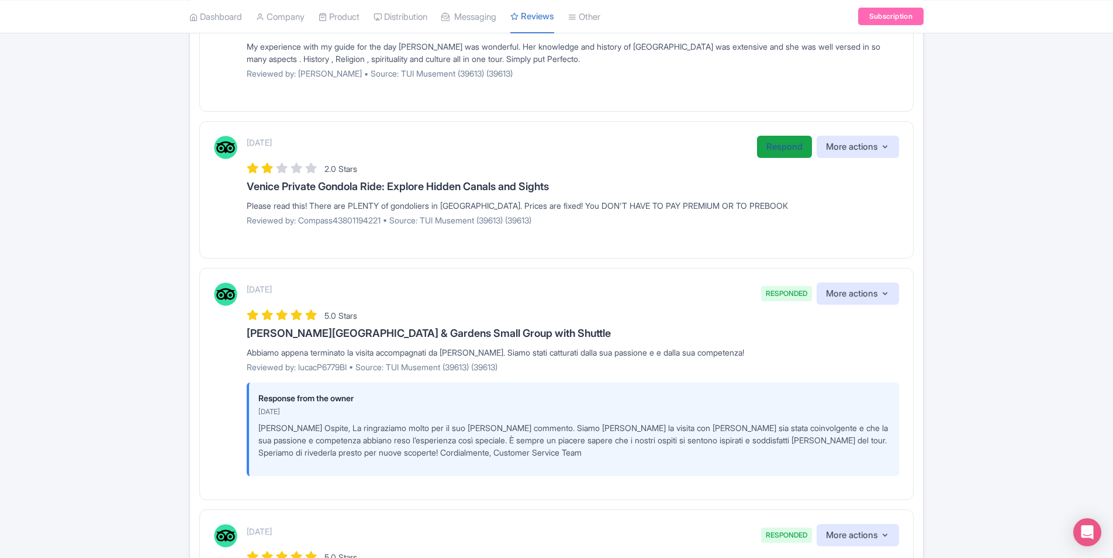
click at [772, 147] on link "Respond" at bounding box center [784, 147] width 55 height 23
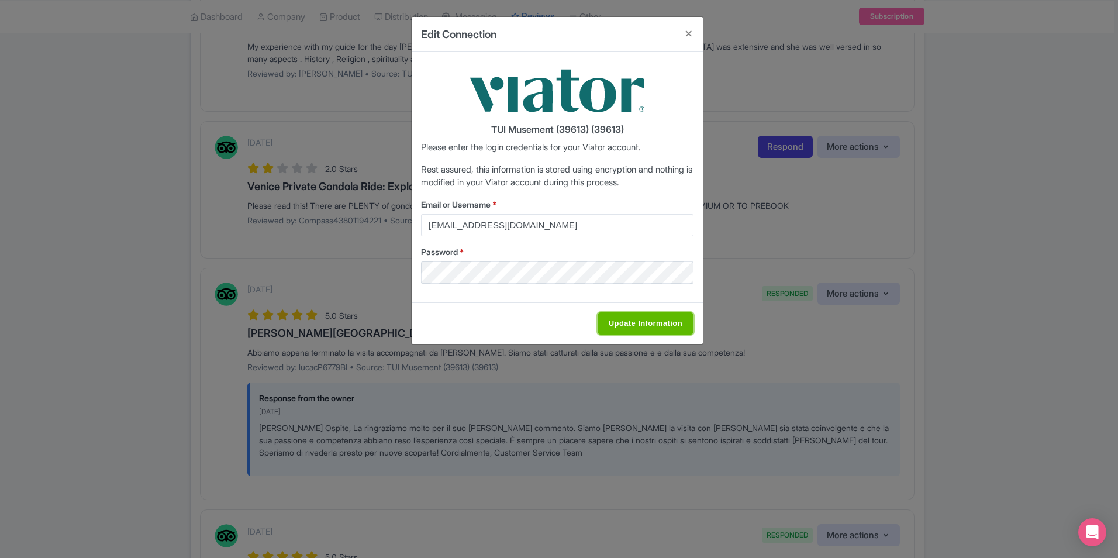
click at [651, 324] on input "Update Information" at bounding box center [645, 323] width 96 height 22
type input "Saving..."
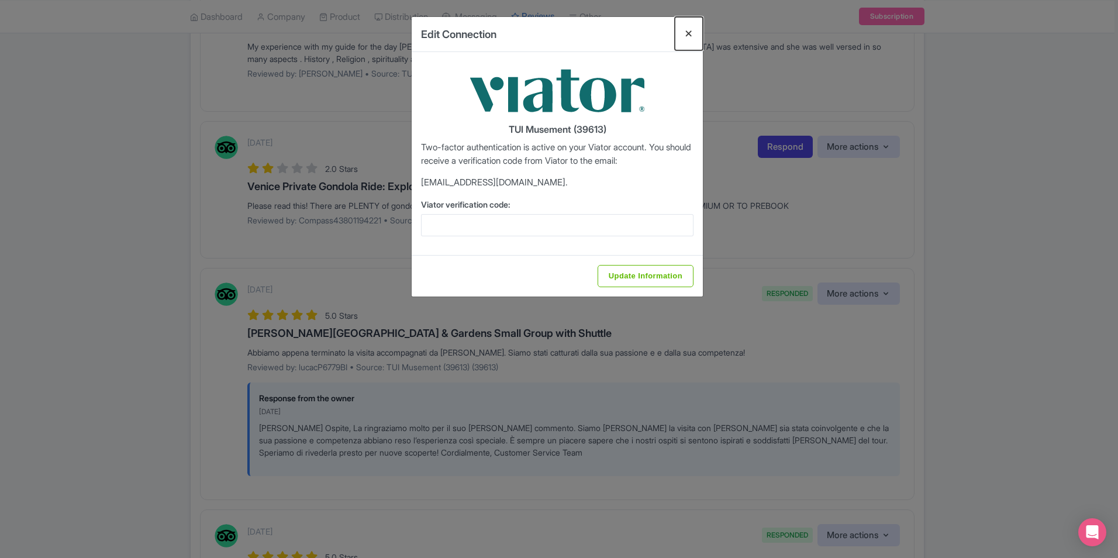
click at [694, 33] on button "Close" at bounding box center [689, 33] width 28 height 33
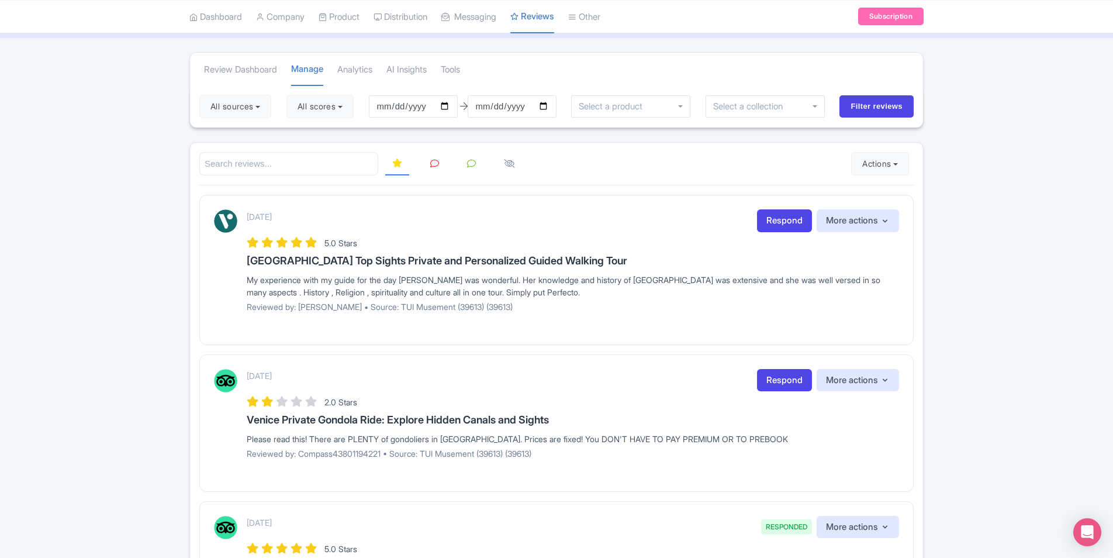
scroll to position [58, 0]
click at [420, 49] on link "Manage Resellers" at bounding box center [429, 46] width 111 height 18
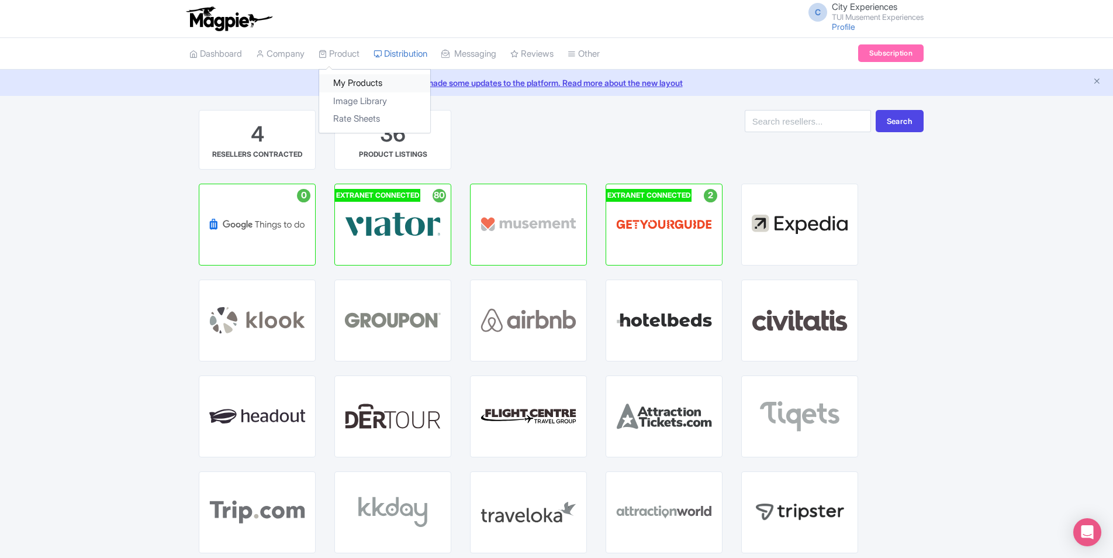
click at [351, 85] on link "My Products" at bounding box center [374, 83] width 111 height 18
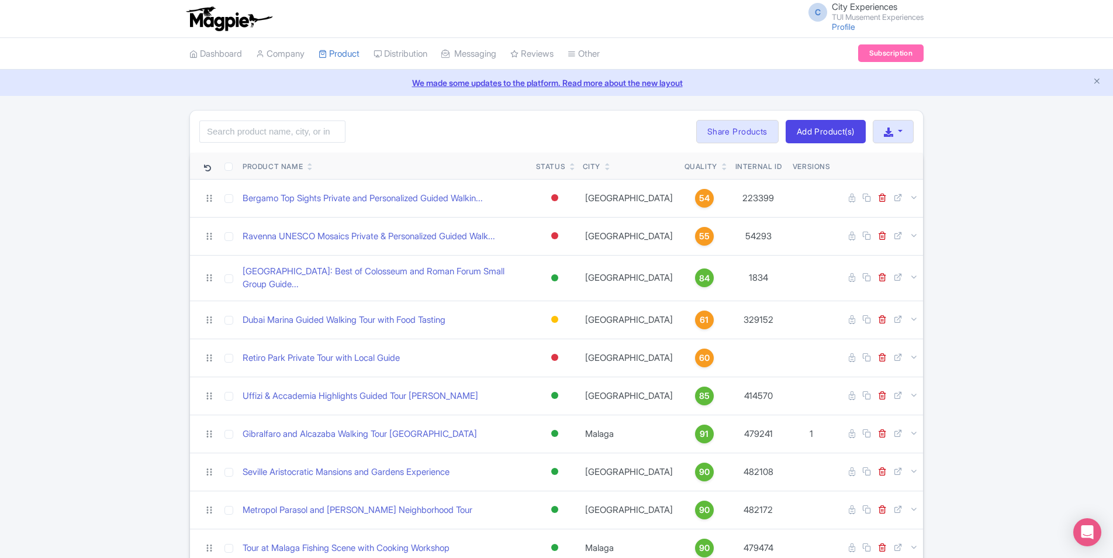
click at [722, 163] on icon at bounding box center [724, 164] width 5 height 7
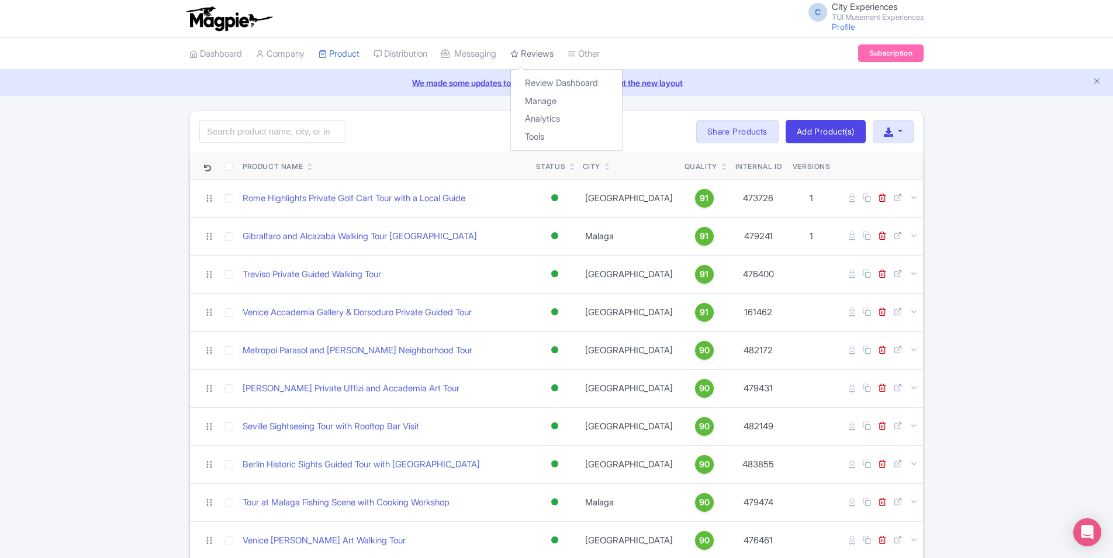
click at [535, 49] on link "Reviews" at bounding box center [531, 54] width 43 height 32
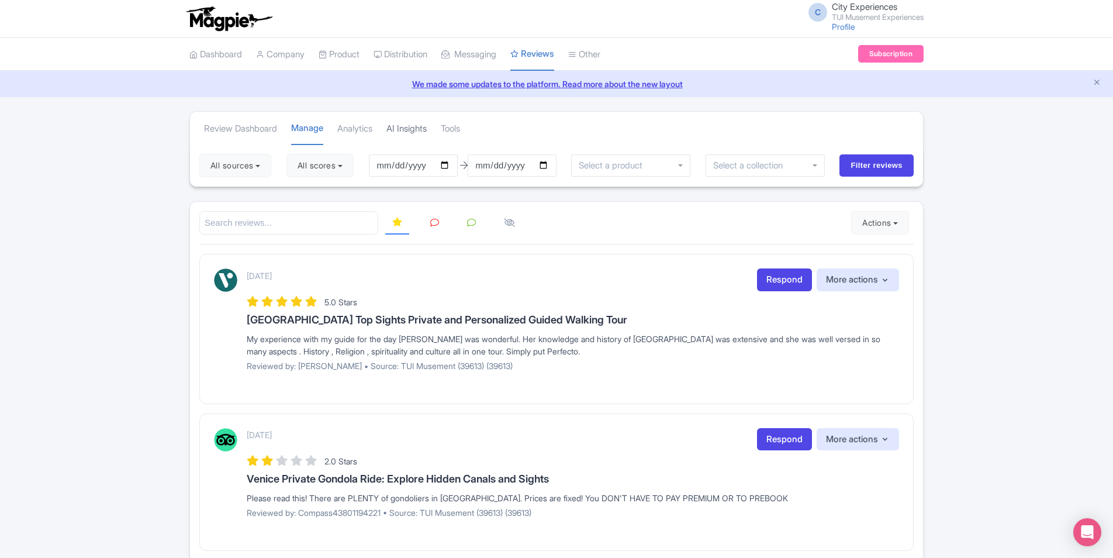
click at [423, 132] on link "AI Insights" at bounding box center [406, 129] width 40 height 32
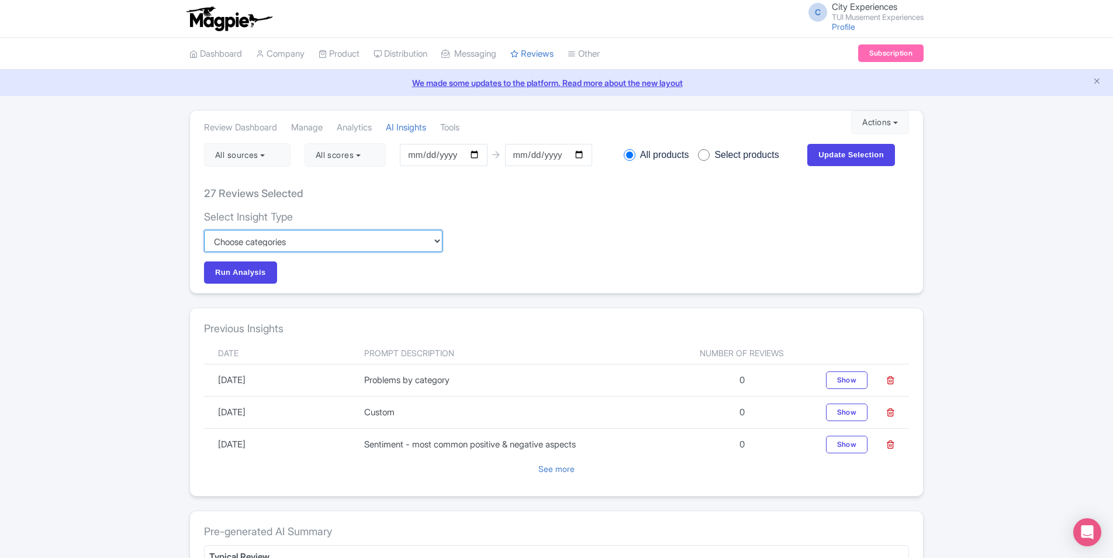
click at [442, 237] on select "Custom Choose categories Staff names - both positive and negative context Probl…" at bounding box center [323, 241] width 238 height 22
click at [204, 230] on select "Custom Choose categories Staff names - both positive and negative context Probl…" at bounding box center [323, 241] width 238 height 22
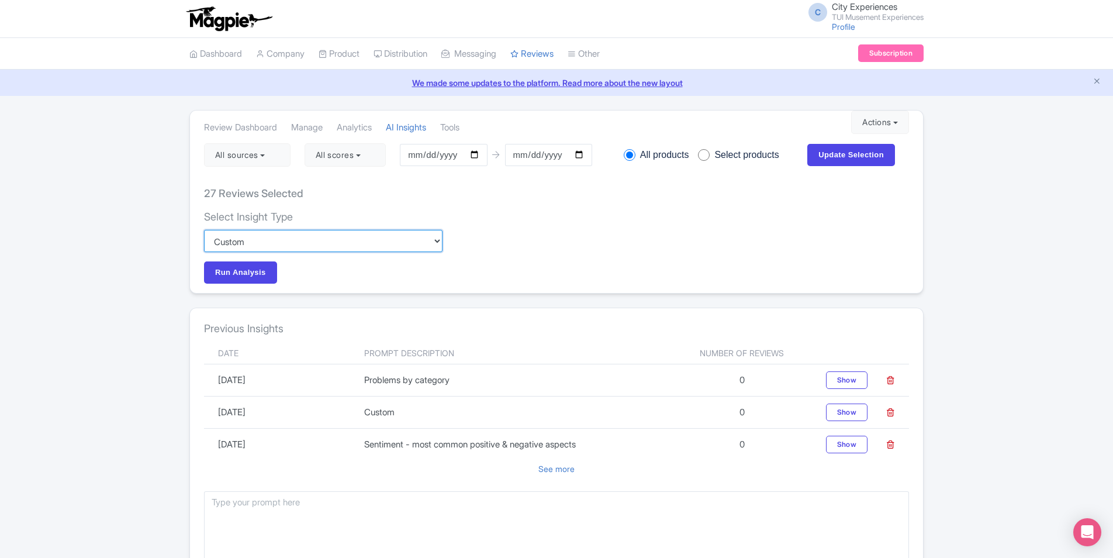
click at [278, 243] on select "Custom Choose categories Staff names - both positive and negative context Probl…" at bounding box center [323, 241] width 238 height 22
click at [548, 248] on div "Select Insight Type Custom Choose categories Staff names - both positive and ne…" at bounding box center [556, 247] width 705 height 74
click at [442, 237] on select "Custom Choose categories Staff names - both positive and negative context Probl…" at bounding box center [323, 241] width 238 height 22
click at [204, 230] on select "Custom Choose categories Staff names - both positive and negative context Probl…" at bounding box center [323, 241] width 238 height 22
click at [264, 271] on input "Run Analysis" at bounding box center [240, 272] width 73 height 22
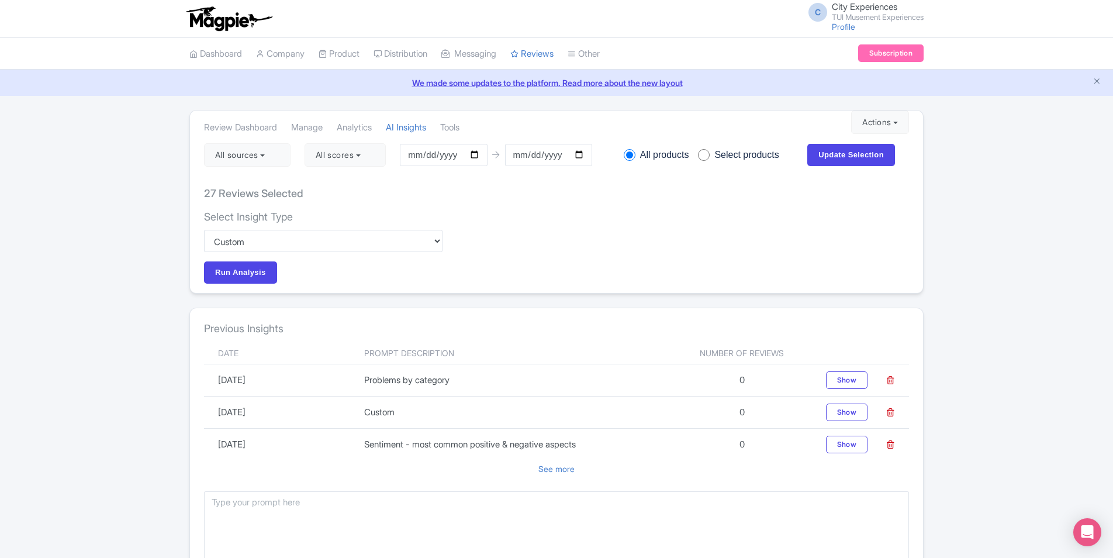
scroll to position [58, 0]
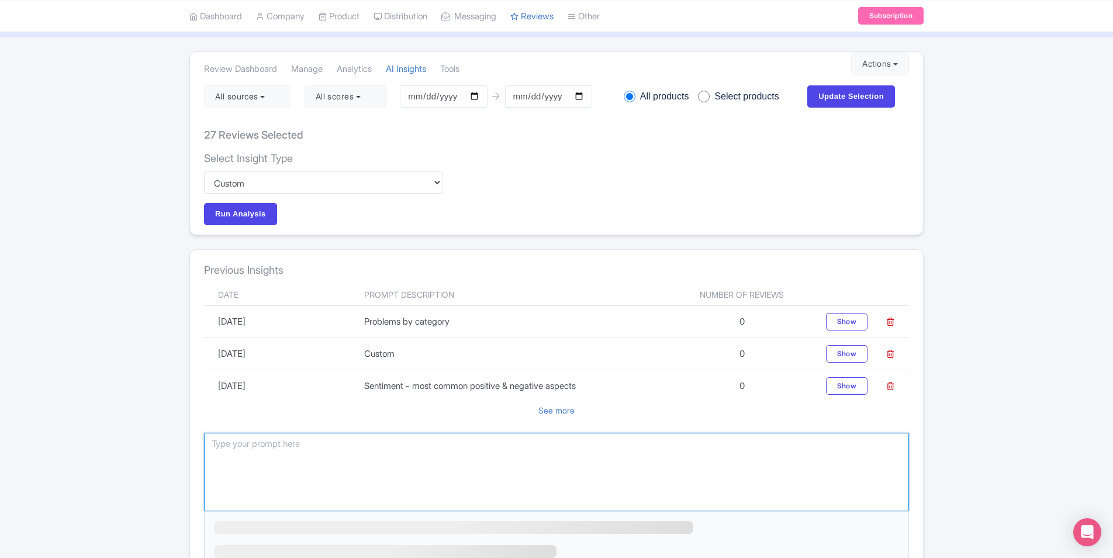
click at [303, 444] on textarea at bounding box center [556, 472] width 705 height 78
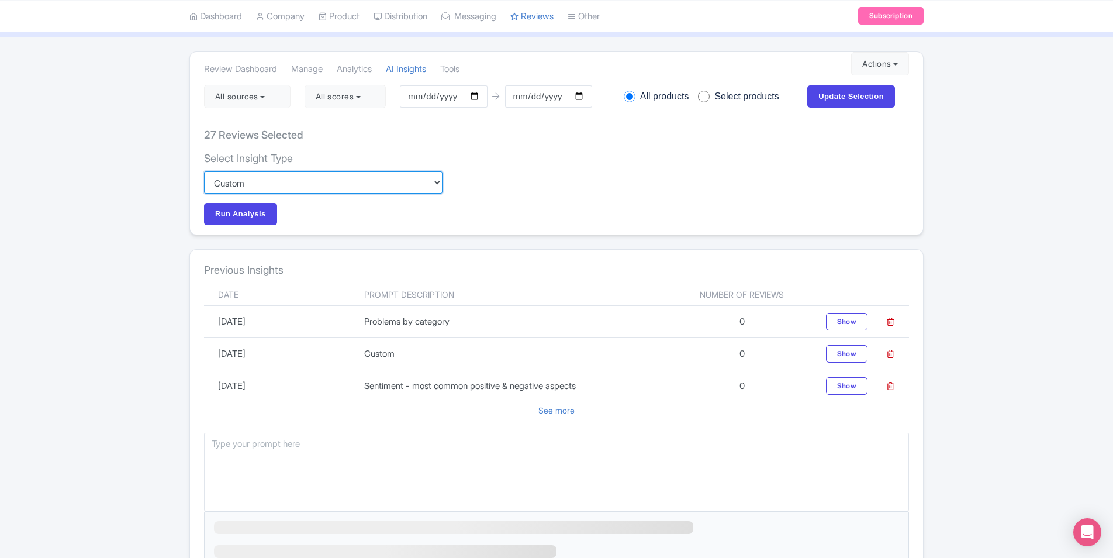
click at [438, 185] on select "Custom Choose categories Staff names - both positive and negative context Probl…" at bounding box center [323, 182] width 238 height 22
select select "e1af60e5-8082-422a-b7f6-995c1e3d534b"
click at [204, 171] on select "Custom Choose categories Staff names - both positive and negative context Probl…" at bounding box center [323, 182] width 238 height 22
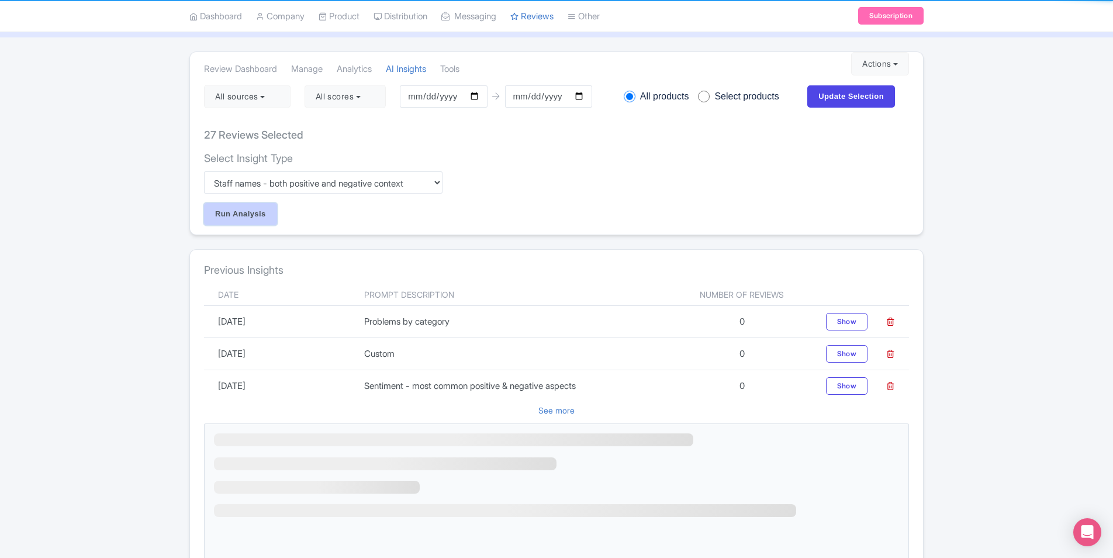
click at [258, 212] on input "Run Analysis" at bounding box center [240, 214] width 73 height 22
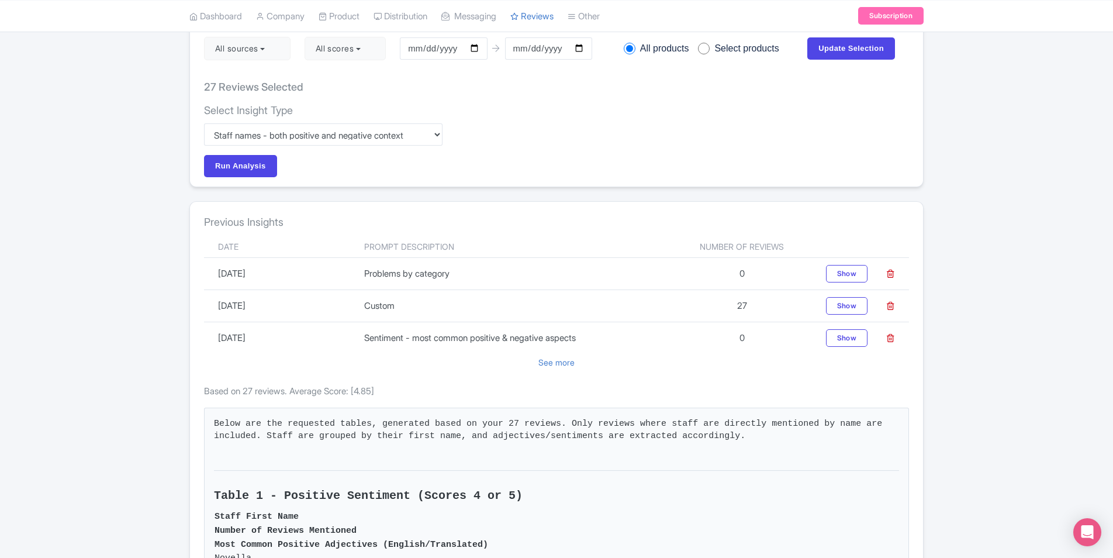
scroll to position [0, 0]
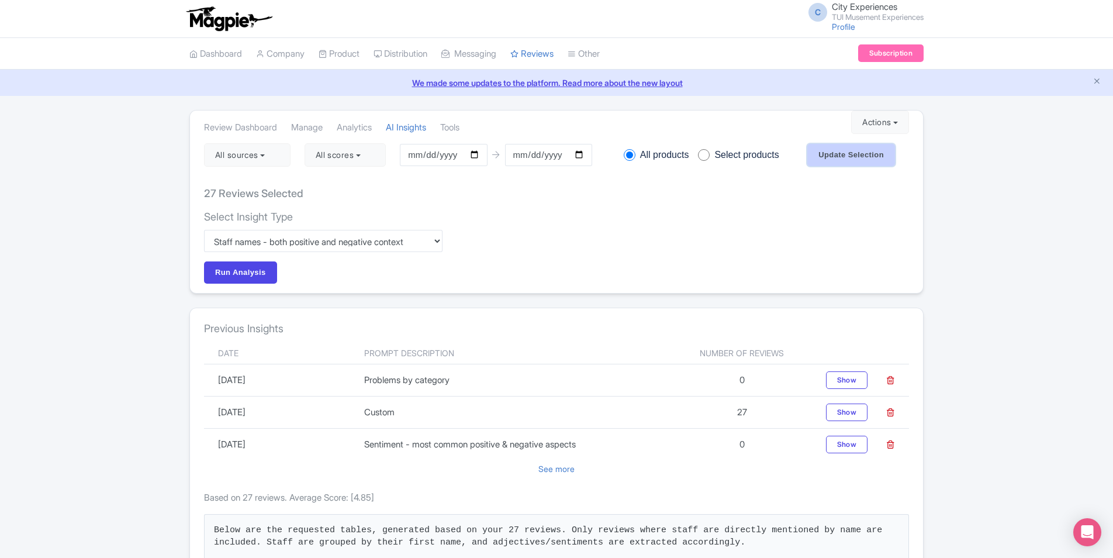
click at [868, 162] on input "Update Selection" at bounding box center [851, 155] width 88 height 22
